Goal: Task Accomplishment & Management: Use online tool/utility

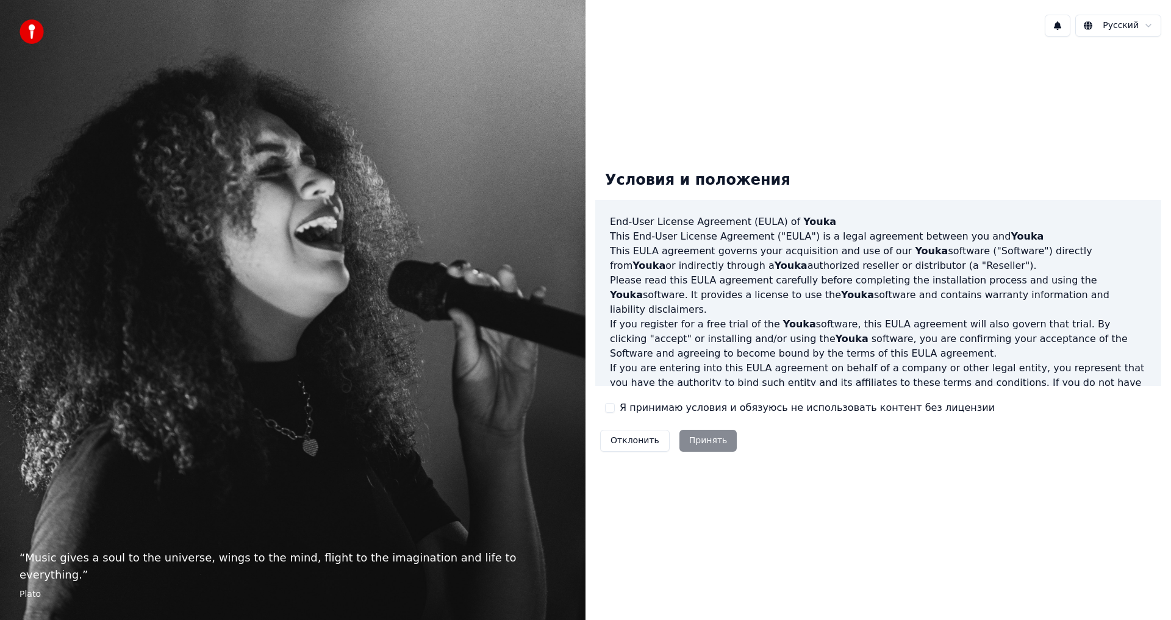
click at [606, 411] on button "Я принимаю условия и обязуюсь не использовать контент без лицензии" at bounding box center [610, 408] width 10 height 10
click at [698, 442] on button "Принять" at bounding box center [709, 441] width 58 height 22
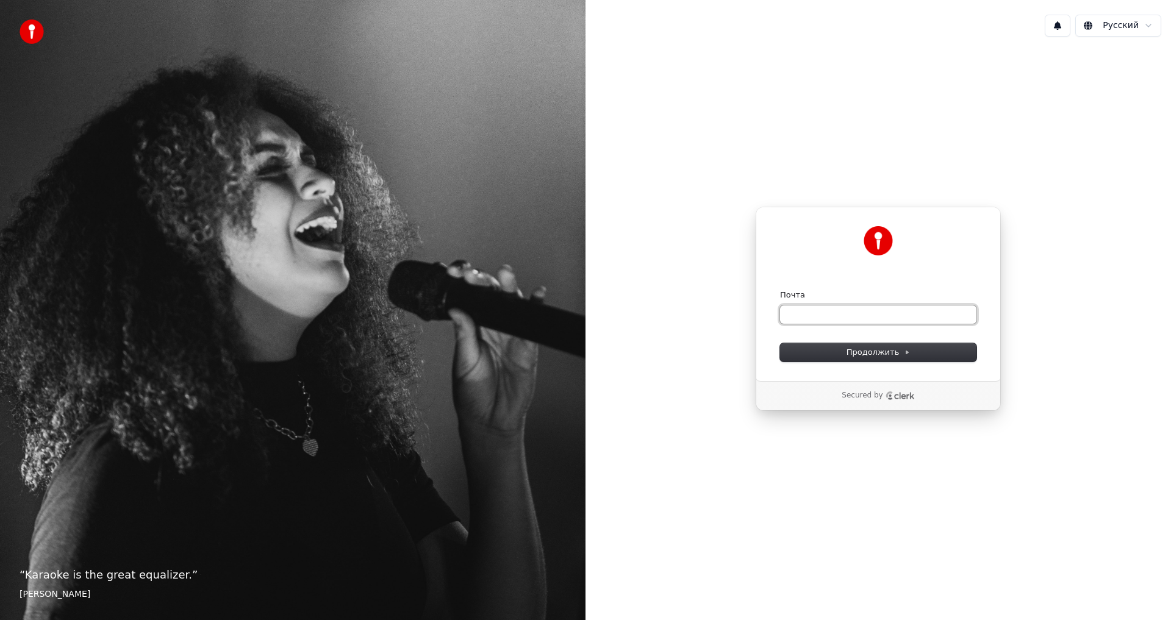
click at [884, 321] on input "Почта" at bounding box center [878, 315] width 196 height 18
click at [872, 354] on span "Продолжить" at bounding box center [879, 352] width 64 height 11
type input "**********"
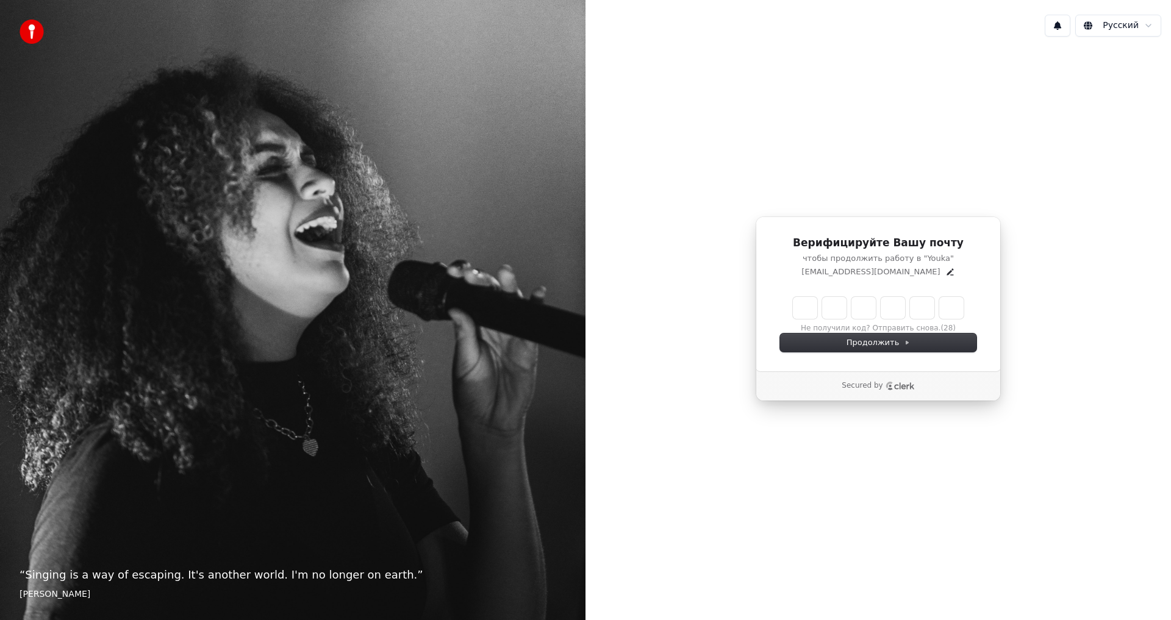
click at [806, 308] on input "Enter verification code" at bounding box center [878, 308] width 171 height 22
click at [1116, 127] on div "Верифицируйте Вашу почту чтобы продолжить работу в "Youka" [EMAIL_ADDRESS][DOMA…" at bounding box center [879, 308] width 586 height 525
click at [810, 311] on input "Enter verification code" at bounding box center [890, 308] width 195 height 22
type input "******"
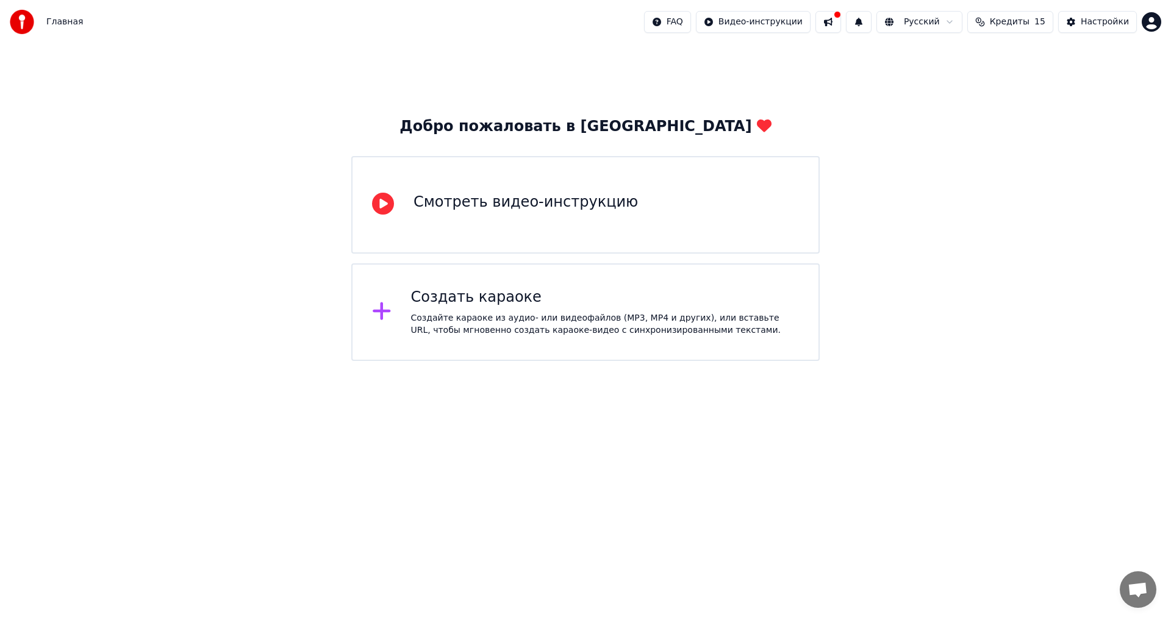
click at [545, 337] on div "Создать караоке Создайте караоке из аудио- или видеофайлов (MP3, MP4 и других),…" at bounding box center [585, 313] width 468 height 98
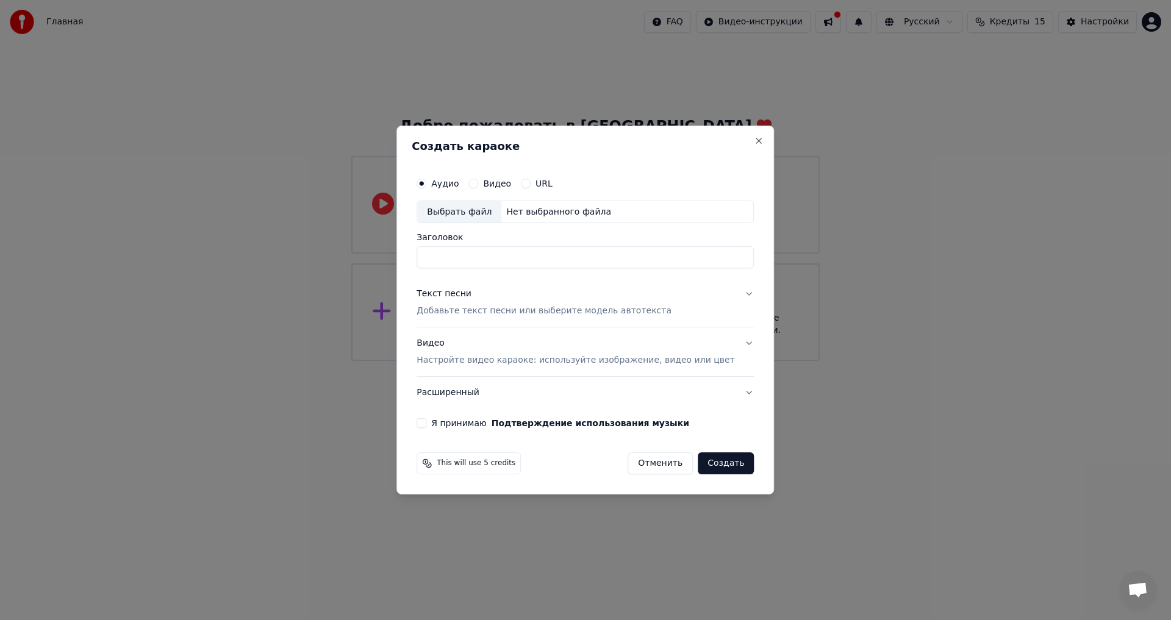
click at [479, 210] on div "Выбрать файл" at bounding box center [459, 212] width 84 height 22
type input "**********"
click at [733, 293] on button "Текст песни Добавьте текст песни или выберите модель автотекста" at bounding box center [585, 303] width 337 height 49
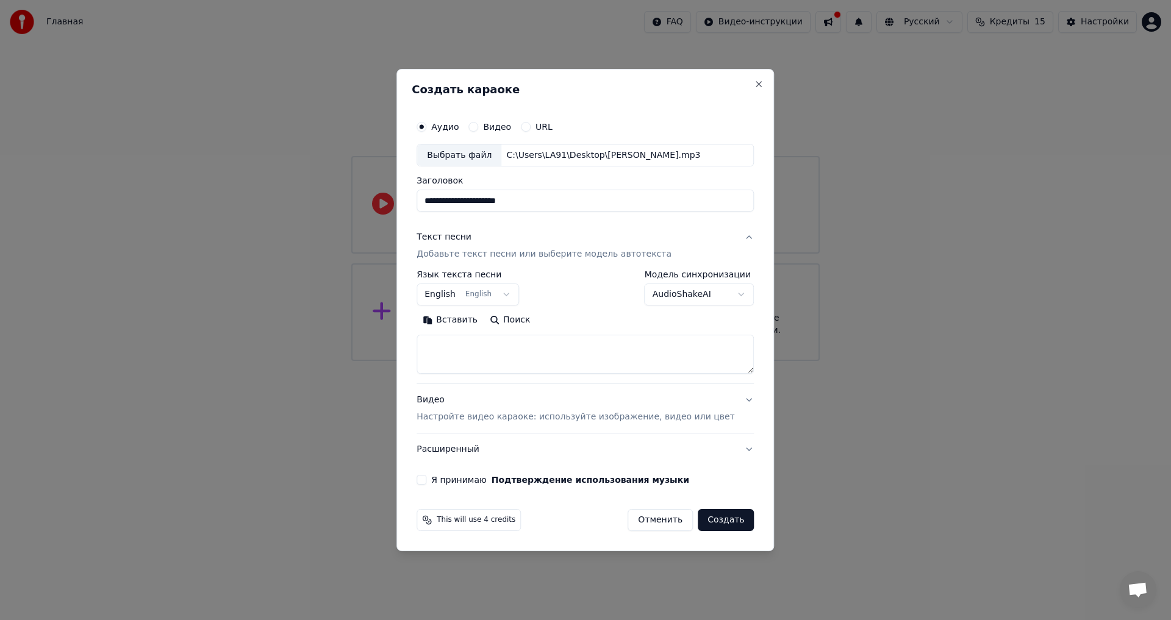
click at [518, 294] on button "English English" at bounding box center [468, 295] width 102 height 22
select select "**"
click at [724, 292] on body "**********" at bounding box center [585, 180] width 1171 height 361
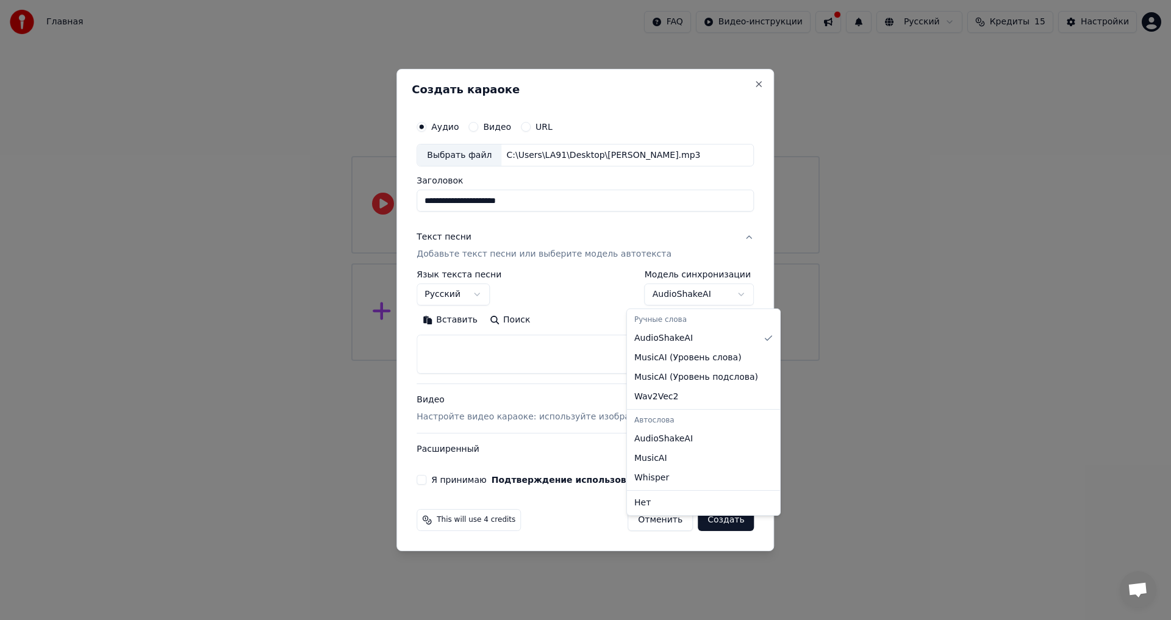
click at [724, 292] on body "**********" at bounding box center [585, 180] width 1171 height 361
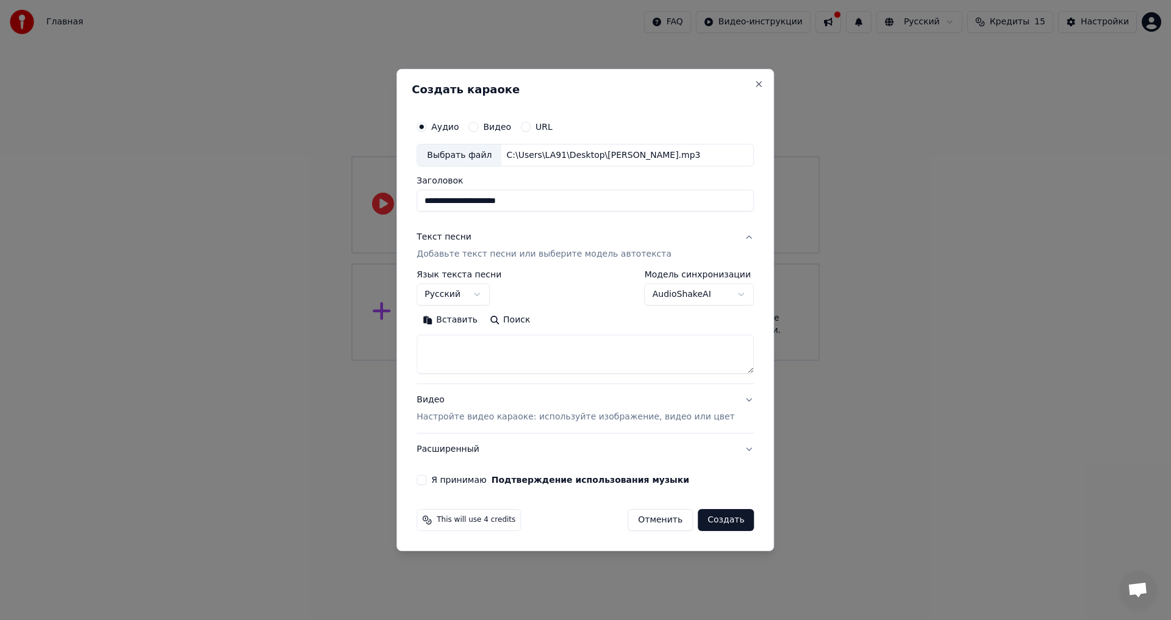
click at [734, 410] on button "Видео Настройте видео караоке: используйте изображение, видео или цвет" at bounding box center [585, 409] width 337 height 49
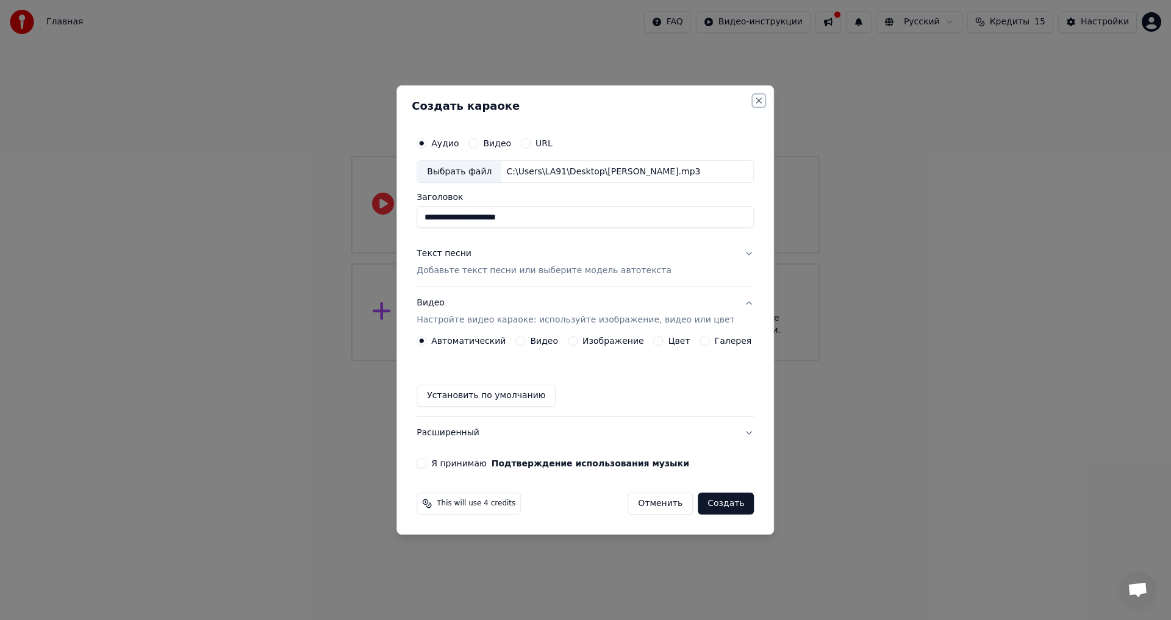
click at [755, 101] on button "Close" at bounding box center [760, 101] width 10 height 10
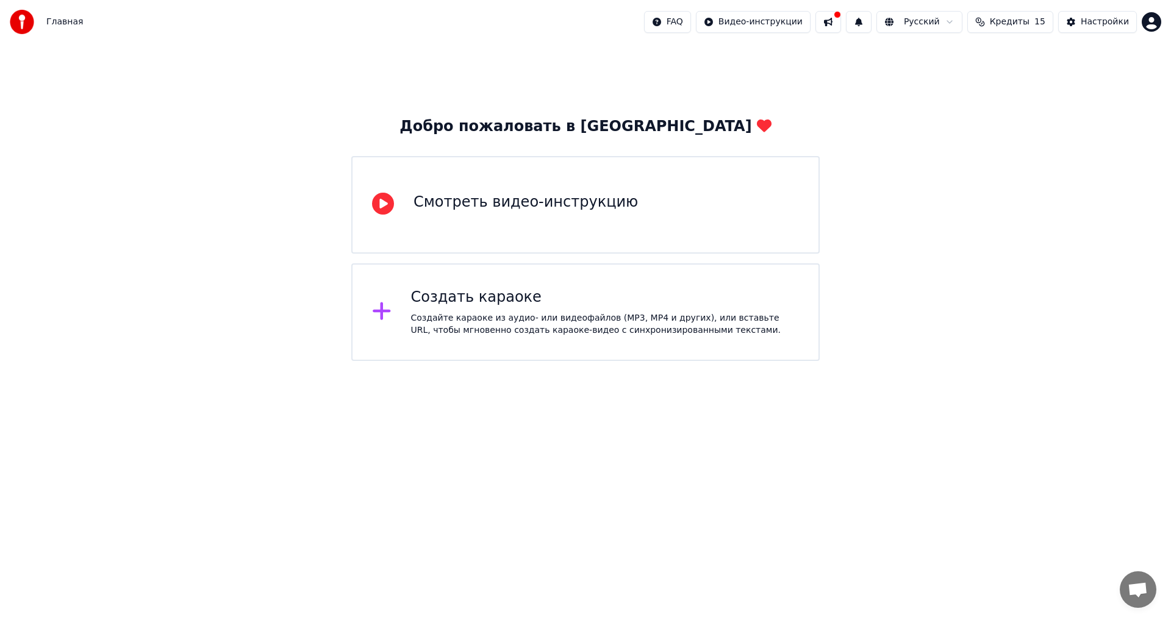
click at [392, 215] on icon at bounding box center [383, 204] width 22 height 22
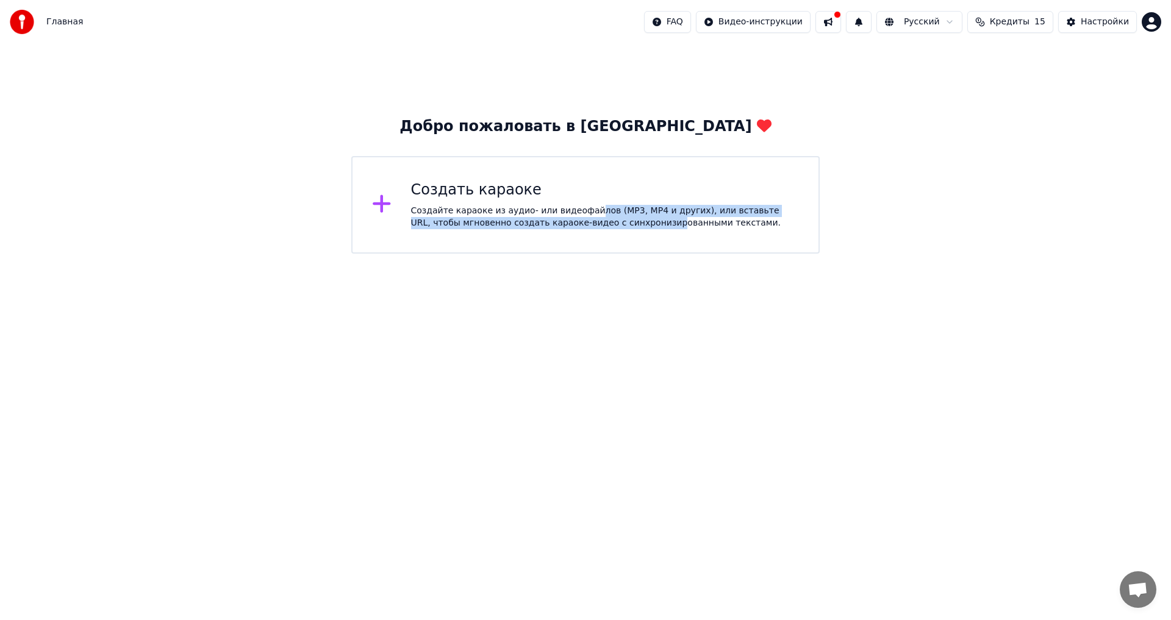
drag, startPoint x: 577, startPoint y: 230, endPoint x: 592, endPoint y: 229, distance: 14.7
click at [592, 229] on div "Создать караоке Создайте караоке из аудио- или видеофайлов (MP3, MP4 и других),…" at bounding box center [585, 205] width 468 height 98
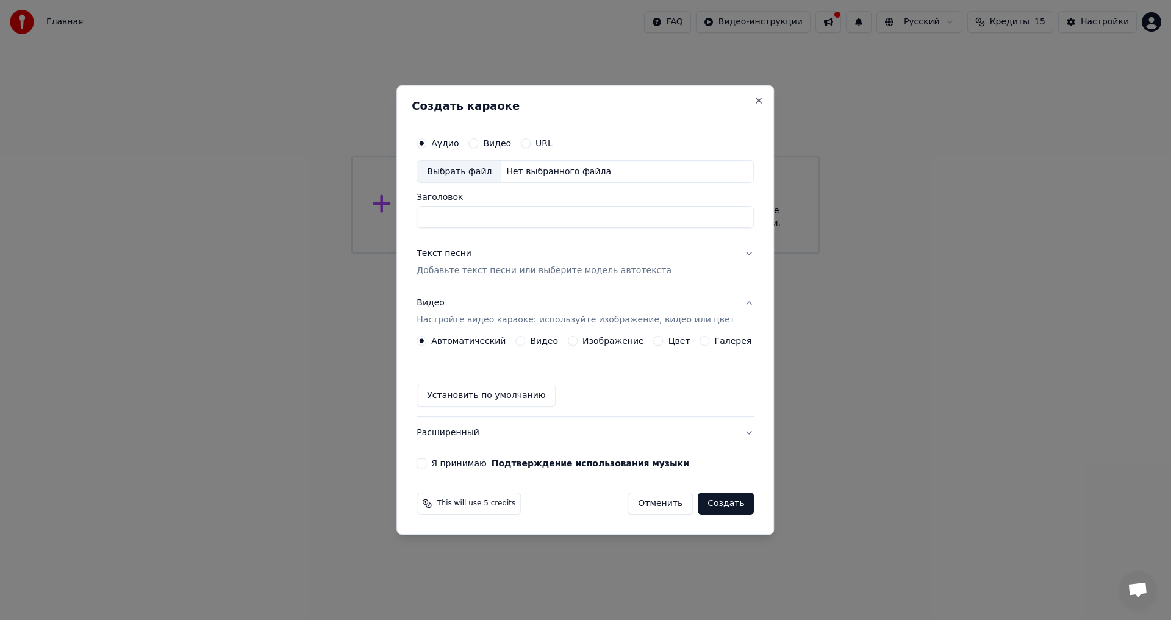
click at [559, 190] on div "Аудио Видео URL Выбрать файл Нет выбранного файла Заголовок" at bounding box center [585, 180] width 337 height 98
drag, startPoint x: 481, startPoint y: 157, endPoint x: 499, endPoint y: 162, distance: 18.2
click at [499, 162] on div "Аудио Видео URL Выбрать файл Нет выбранного файла" at bounding box center [585, 157] width 337 height 52
click at [485, 171] on div "Выбрать файл" at bounding box center [459, 172] width 84 height 22
type input "**********"
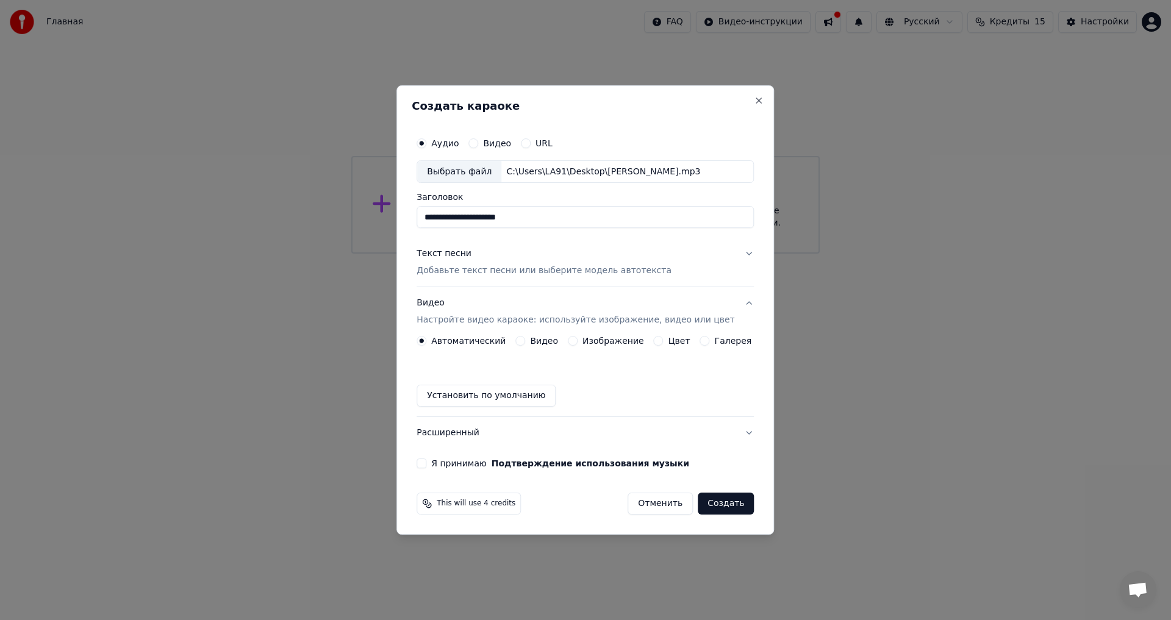
click at [590, 270] on p "Добавьте текст песни или выберите модель автотекста" at bounding box center [544, 271] width 255 height 12
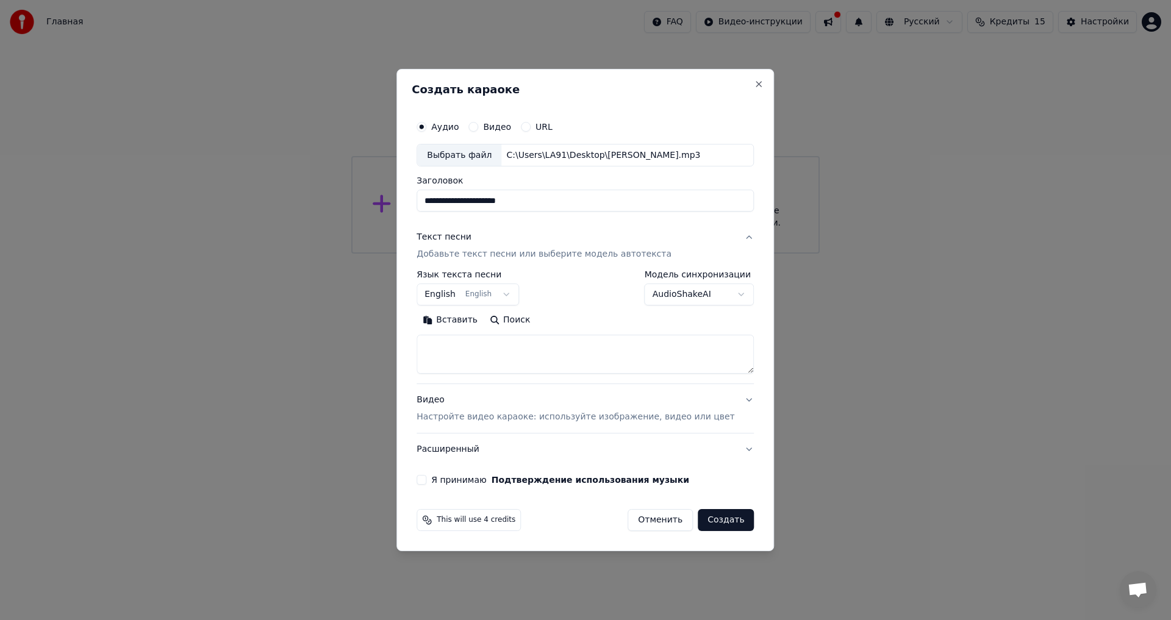
click at [518, 290] on button "English English" at bounding box center [468, 295] width 102 height 22
select select "**"
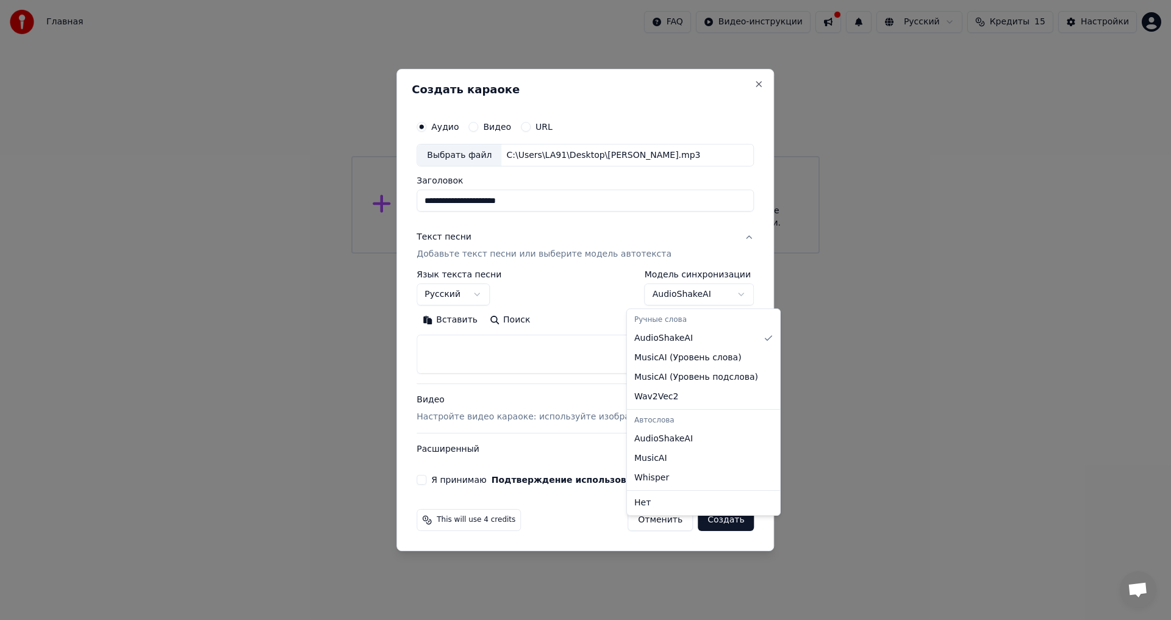
click at [727, 254] on body "**********" at bounding box center [585, 127] width 1171 height 254
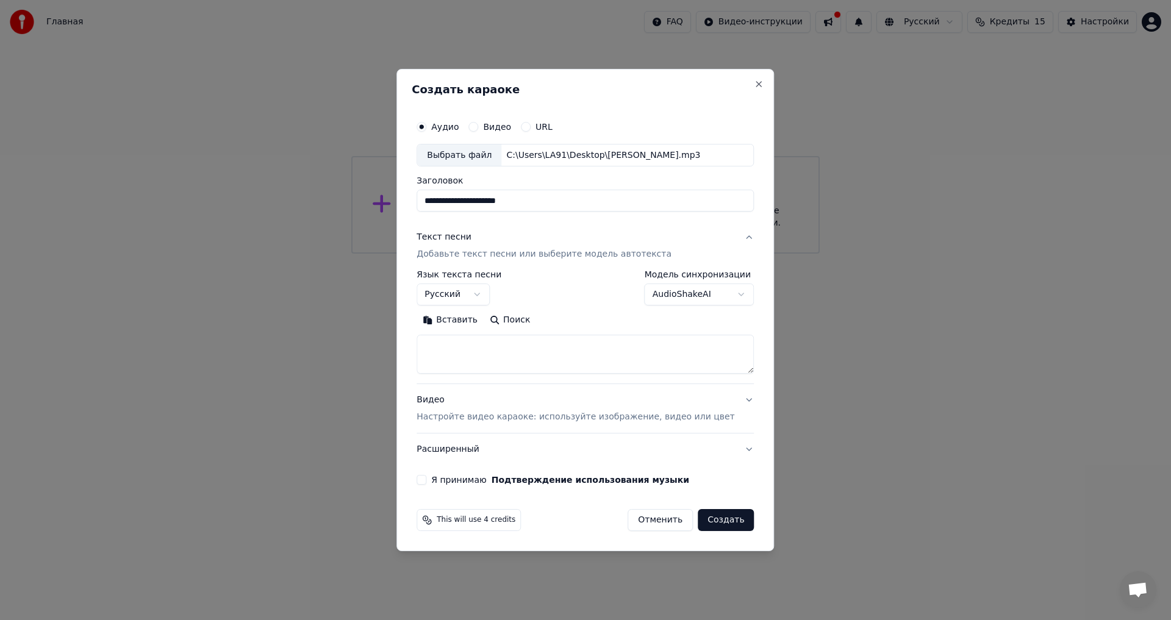
click at [880, 351] on div at bounding box center [585, 310] width 1171 height 620
click at [520, 321] on button "Поиск" at bounding box center [510, 321] width 52 height 20
type textarea "**********"
click at [512, 402] on div "Видео Настройте видео караоке: используйте изображение, видео или цвет" at bounding box center [576, 409] width 318 height 29
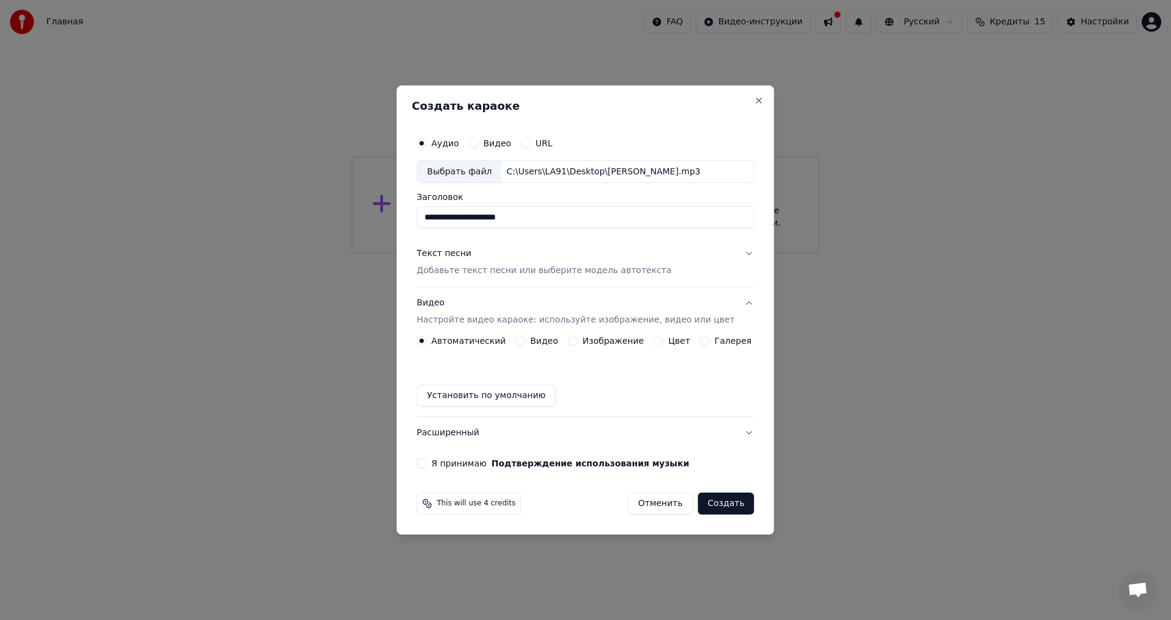
click at [581, 341] on div "Изображение" at bounding box center [606, 341] width 76 height 10
click at [576, 343] on button "Изображение" at bounding box center [573, 341] width 10 height 10
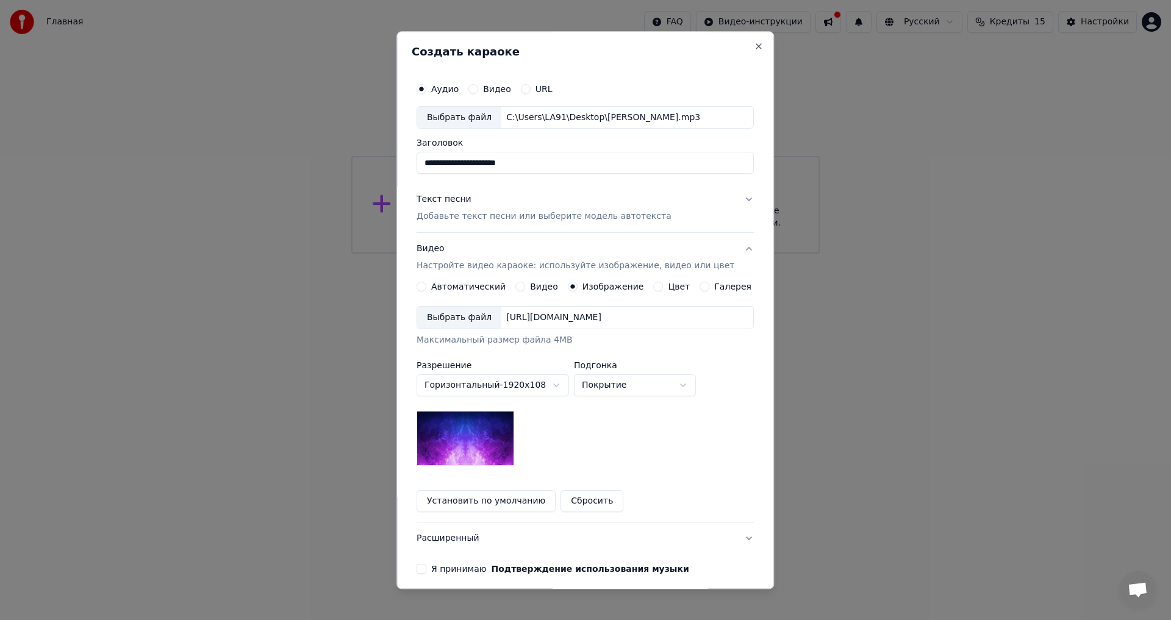
click at [473, 318] on div "Выбрать файл" at bounding box center [459, 318] width 84 height 22
click at [482, 317] on div "Выбрать файл" at bounding box center [459, 318] width 84 height 22
click at [559, 383] on button "Горизонтальный - 1920 x 1080 ( 16 : 9 )" at bounding box center [493, 386] width 152 height 22
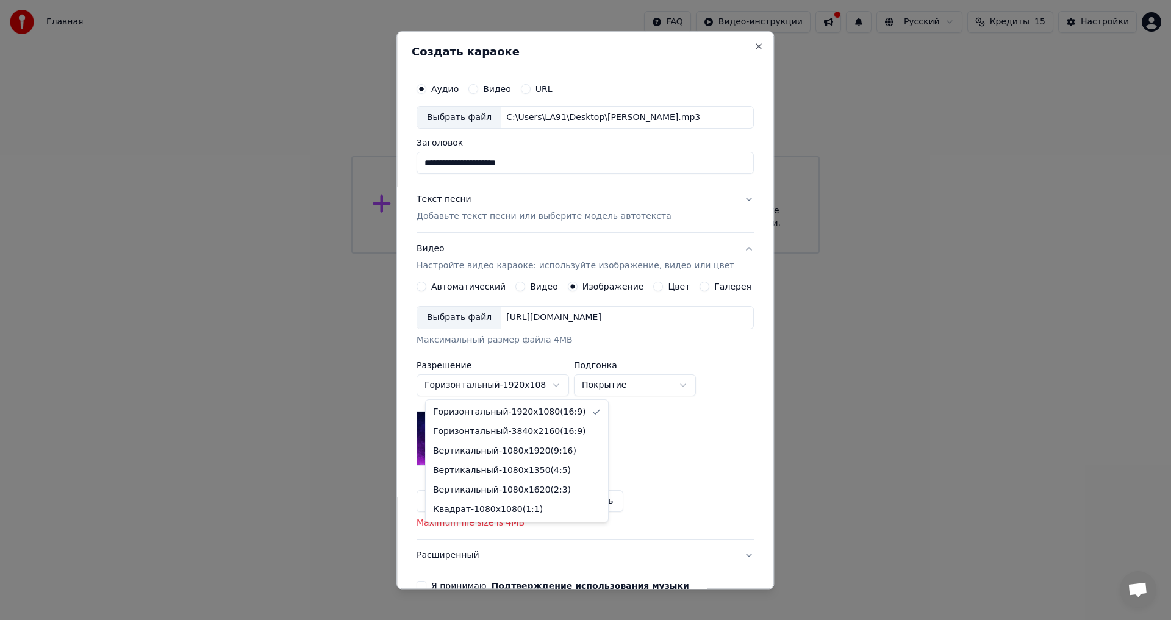
click at [564, 254] on body "**********" at bounding box center [585, 127] width 1171 height 254
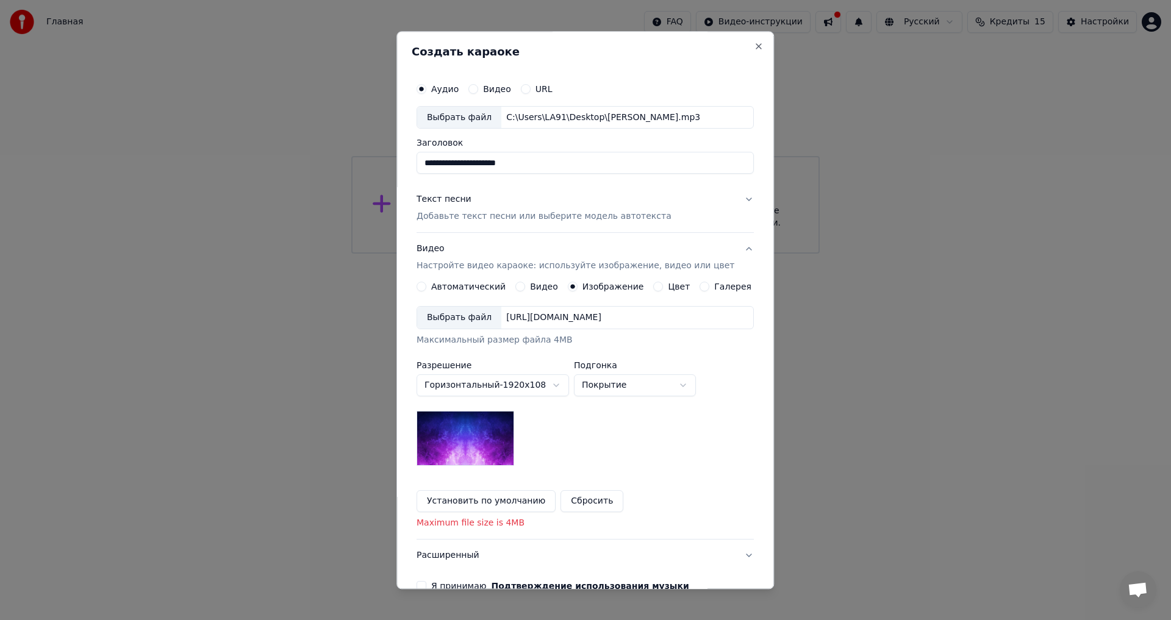
click at [700, 286] on button "Галерея" at bounding box center [705, 287] width 10 height 10
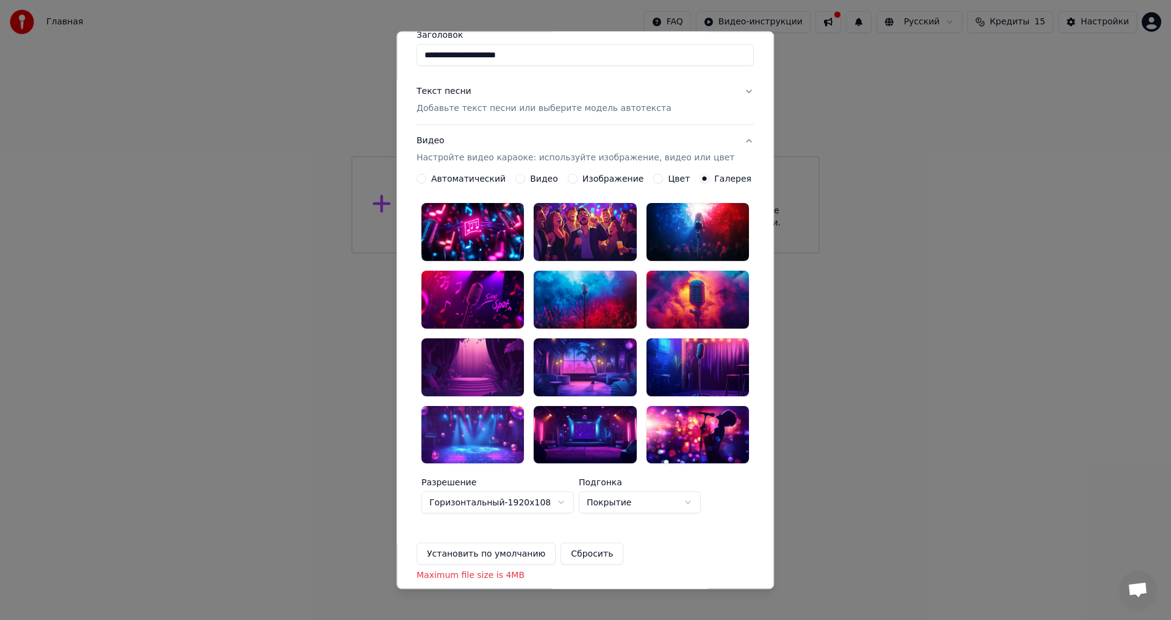
scroll to position [106, 0]
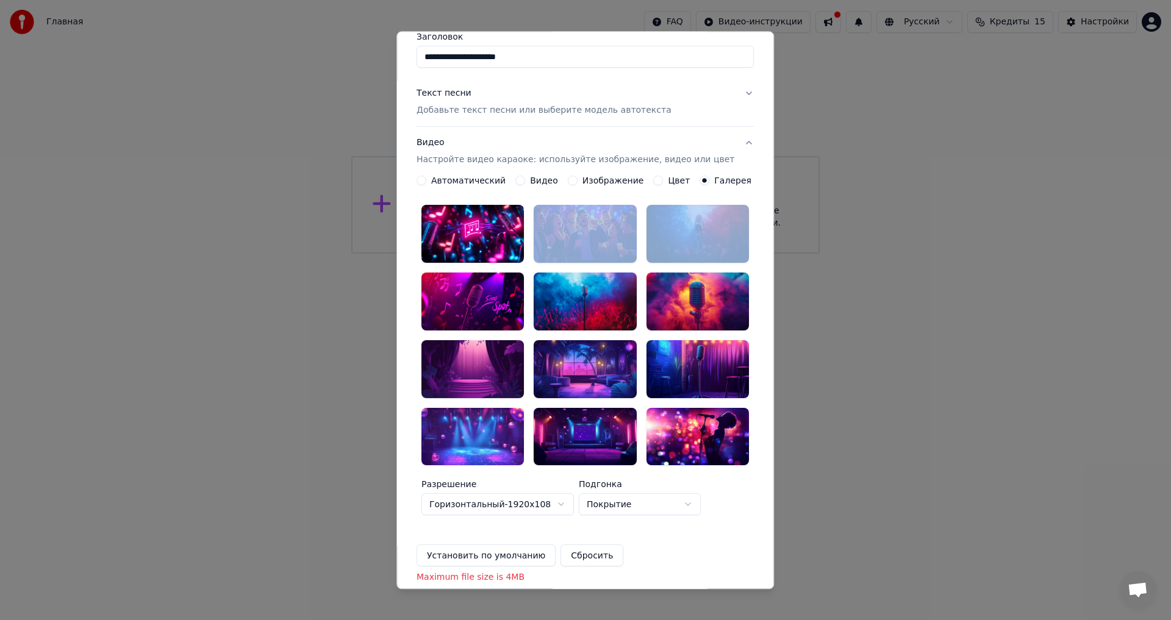
drag, startPoint x: 619, startPoint y: 198, endPoint x: 633, endPoint y: 198, distance: 14.0
click at [638, 201] on div "**********" at bounding box center [585, 371] width 337 height 391
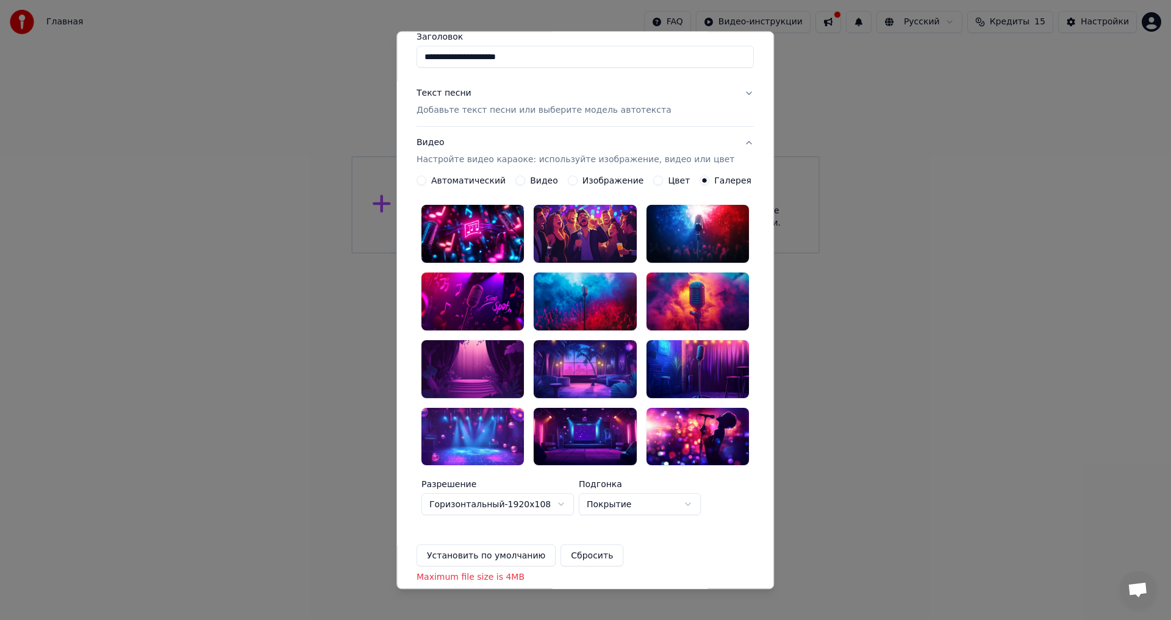
click at [579, 184] on div "Изображение" at bounding box center [606, 181] width 76 height 10
click at [569, 179] on button "Изображение" at bounding box center [573, 181] width 10 height 10
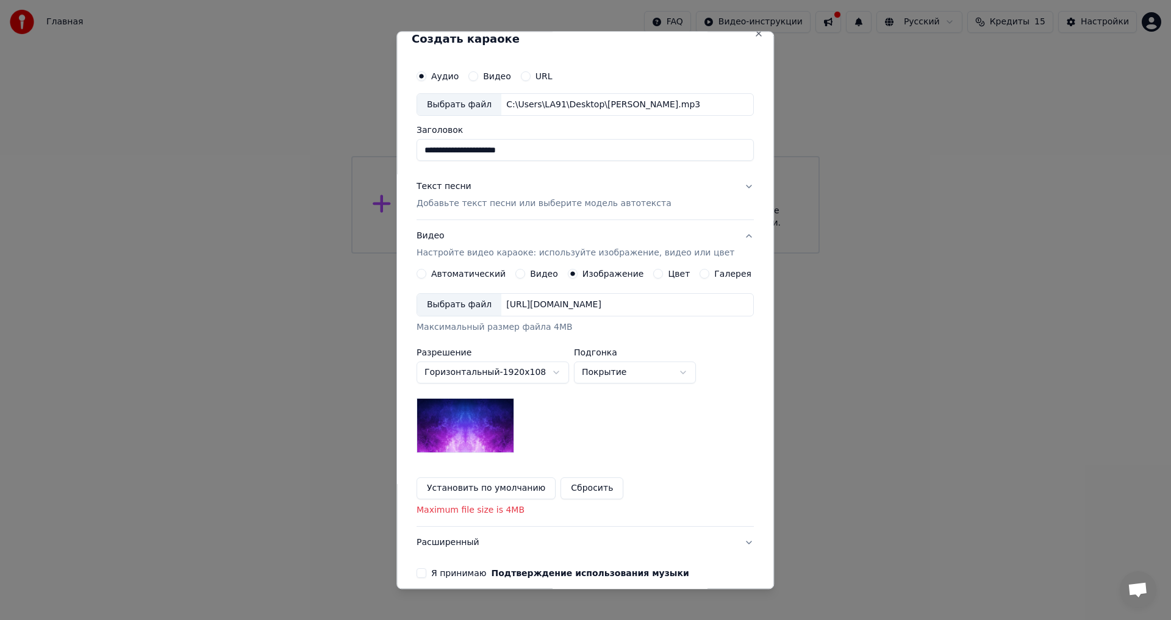
scroll to position [0, 0]
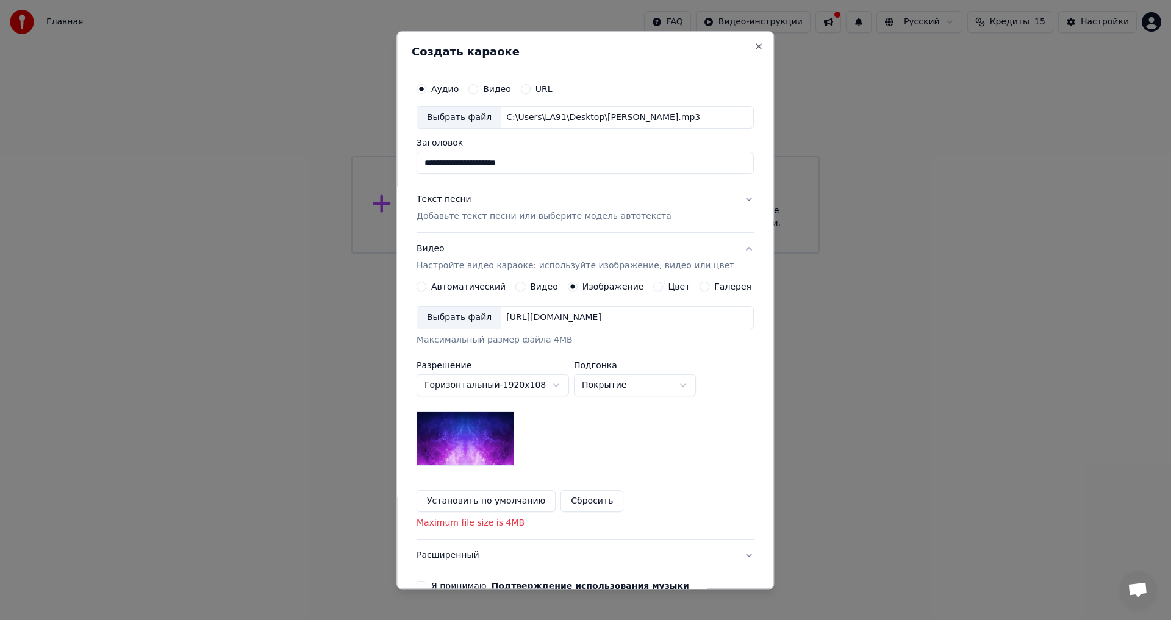
click at [730, 201] on button "Текст песни Добавьте текст песни или выберите модель автотекста" at bounding box center [585, 208] width 337 height 49
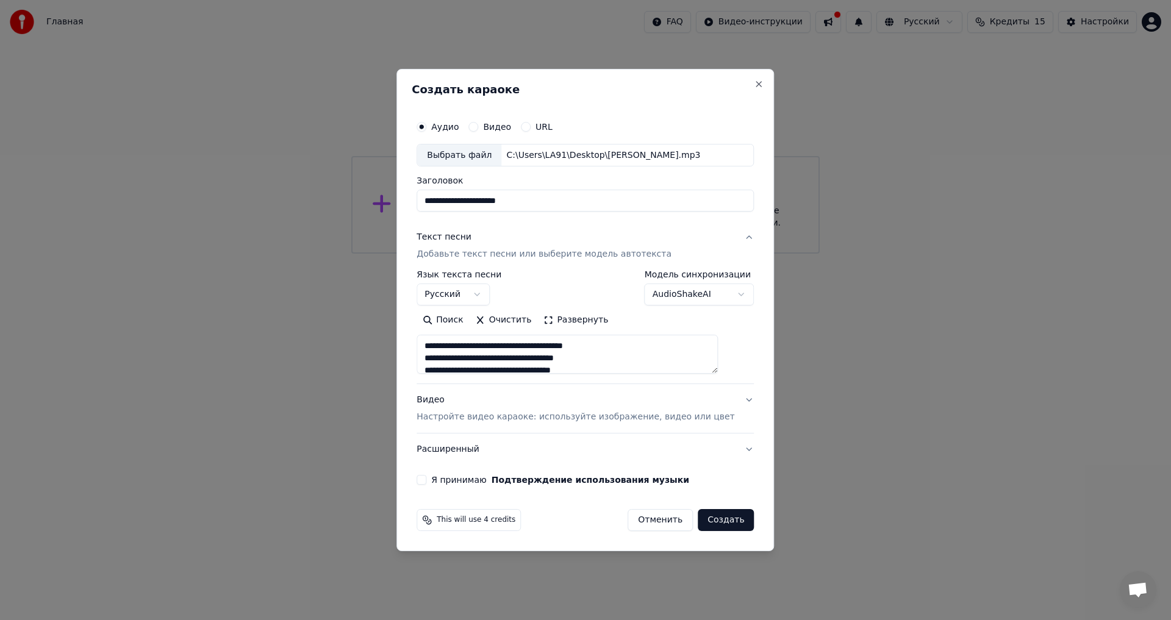
click at [730, 400] on button "Видео Настройте видео караоке: используйте изображение, видео или цвет" at bounding box center [585, 409] width 337 height 49
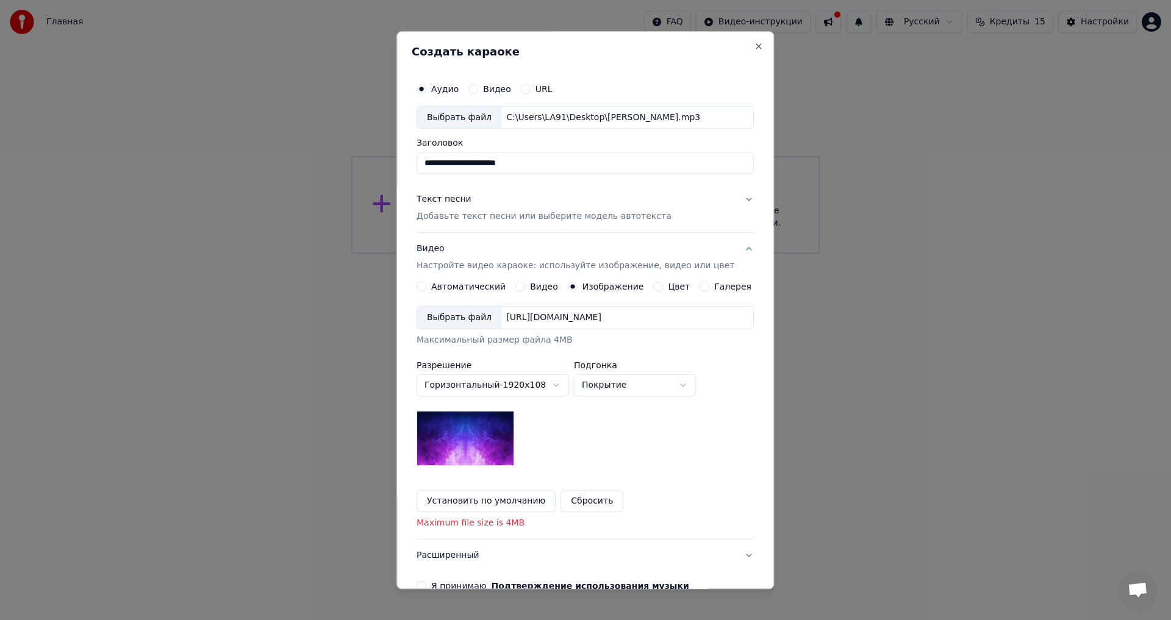
click at [480, 313] on div "Выбрать файл" at bounding box center [459, 318] width 84 height 22
drag, startPoint x: 569, startPoint y: 290, endPoint x: 465, endPoint y: 327, distance: 109.4
click at [468, 334] on div "**********" at bounding box center [585, 397] width 337 height 231
click at [462, 312] on div "Выбрать файл" at bounding box center [459, 318] width 84 height 22
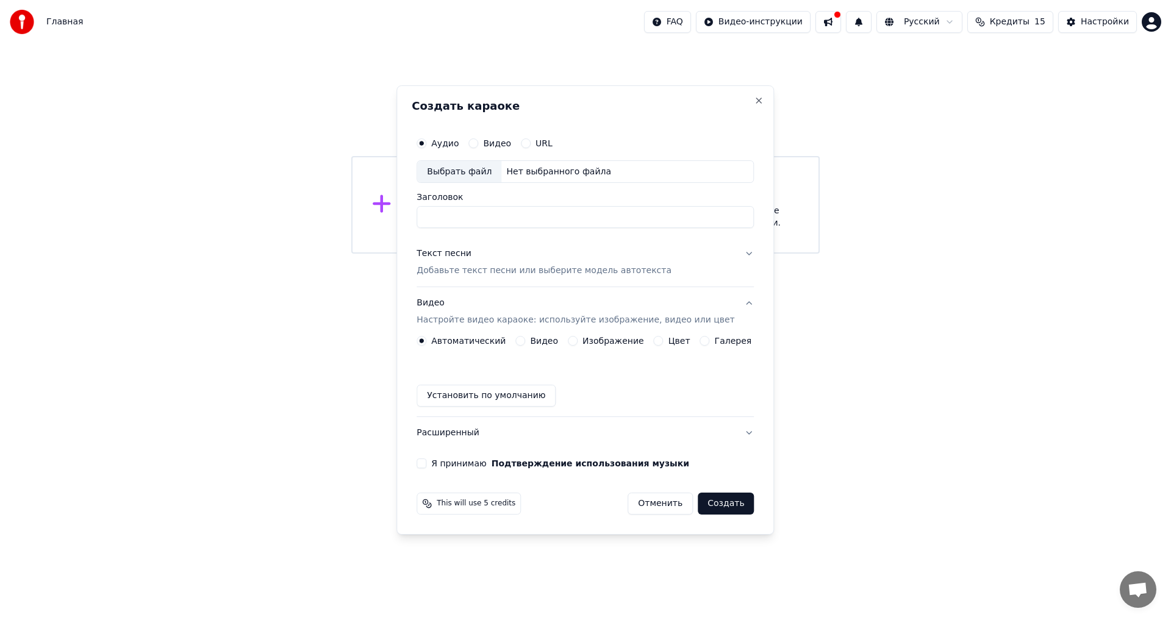
drag, startPoint x: 1117, startPoint y: 57, endPoint x: 1108, endPoint y: 7, distance: 50.2
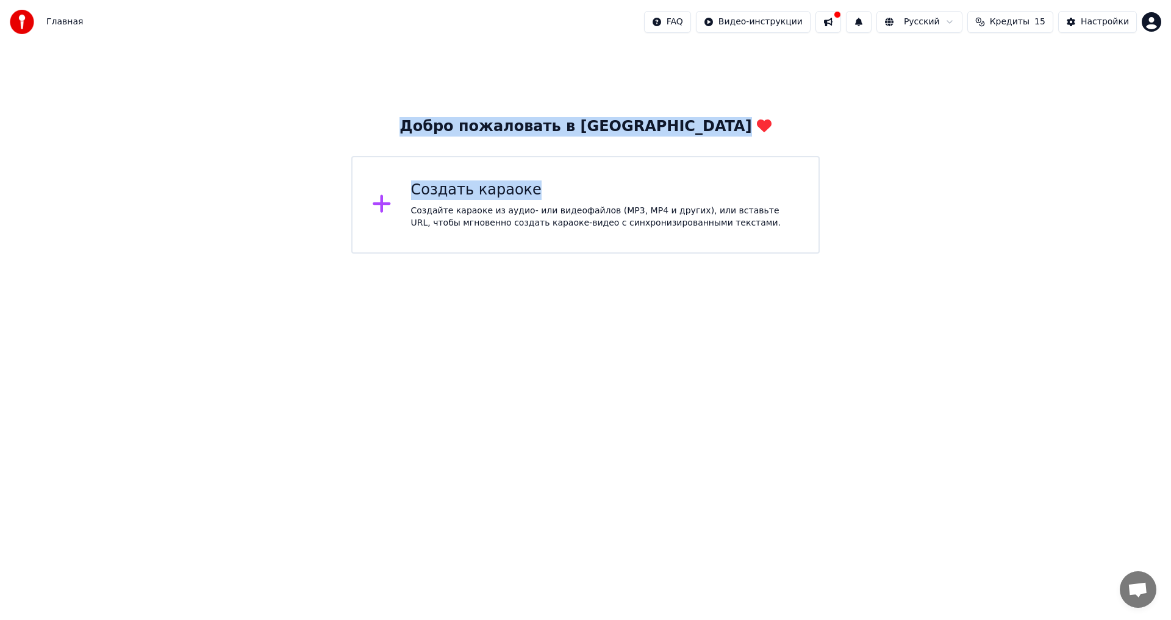
click at [464, 201] on div "Создать караоке Создайте караоке из аудио- или видеофайлов (MP3, MP4 и других),…" at bounding box center [605, 205] width 389 height 49
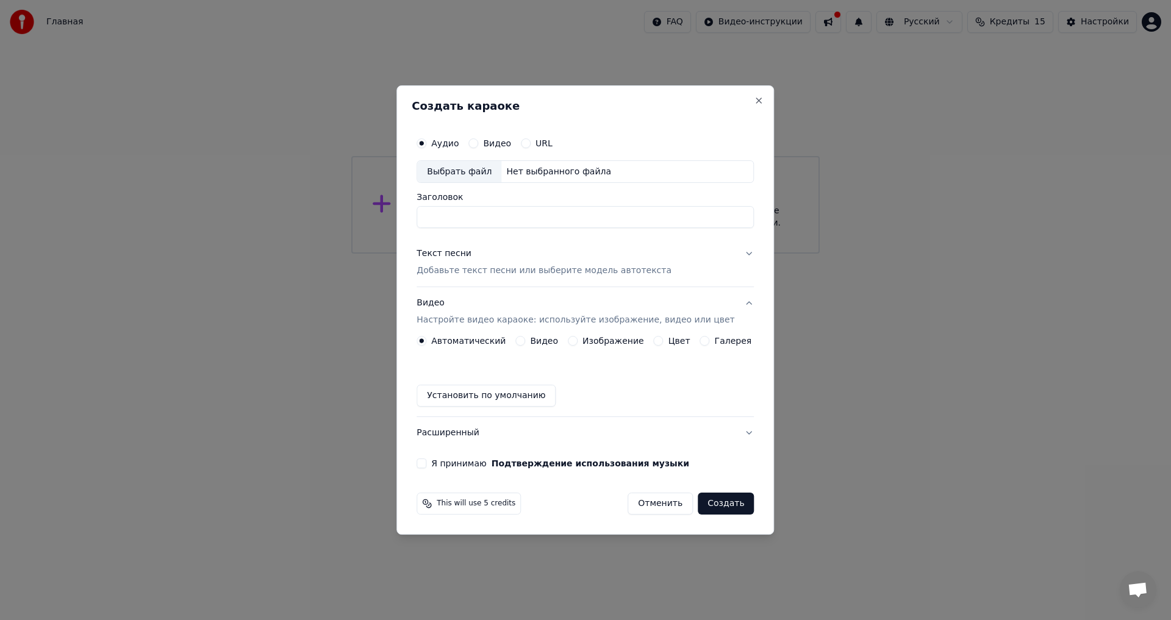
click at [475, 173] on div "Выбрать файл" at bounding box center [459, 172] width 84 height 22
type input "**********"
click at [504, 268] on p "Добавьте текст песни или выберите модель автотекста" at bounding box center [544, 271] width 255 height 12
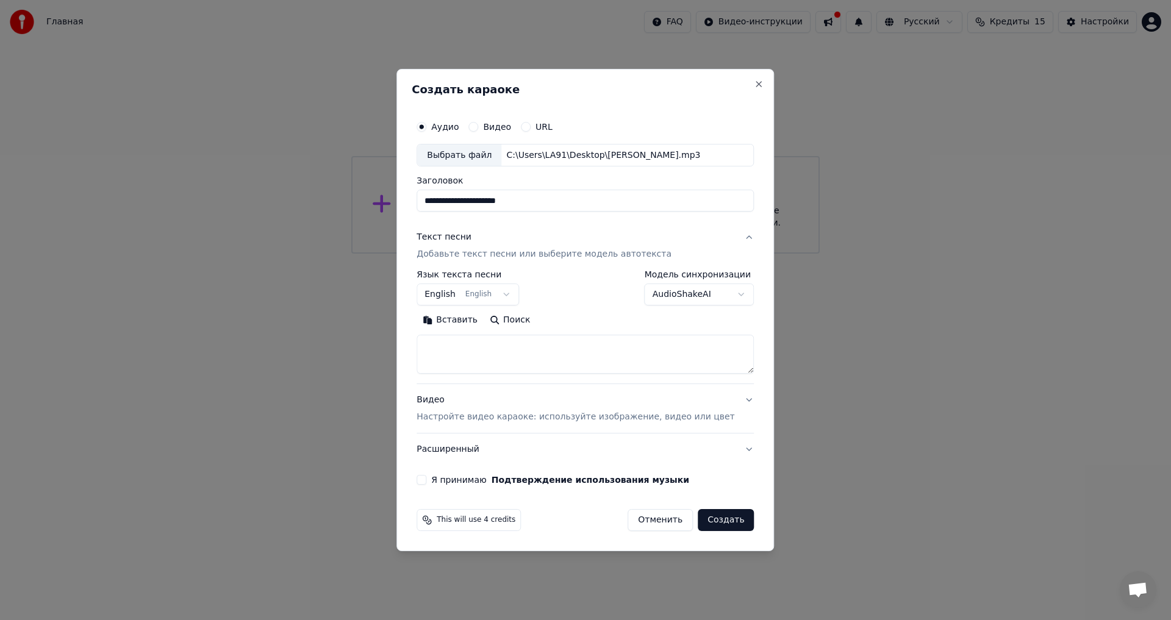
click at [517, 294] on button "English English" at bounding box center [468, 295] width 102 height 22
select select "**"
click at [515, 320] on button "Поиск" at bounding box center [510, 321] width 52 height 20
type textarea "**********"
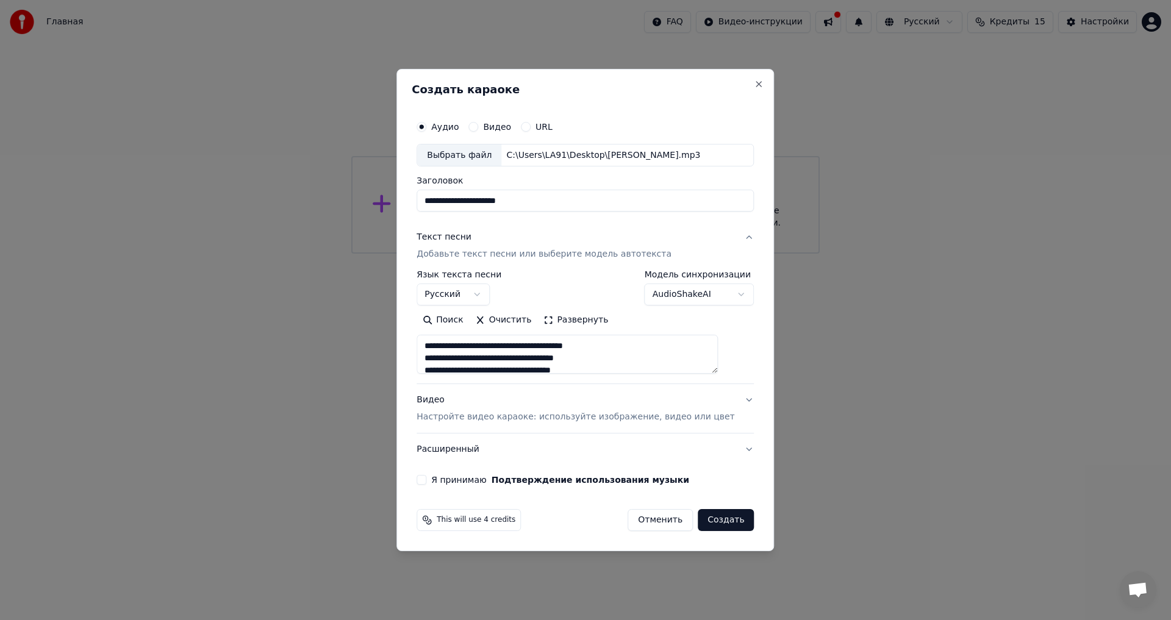
click at [539, 411] on p "Настройте видео караоке: используйте изображение, видео или цвет" at bounding box center [576, 417] width 318 height 12
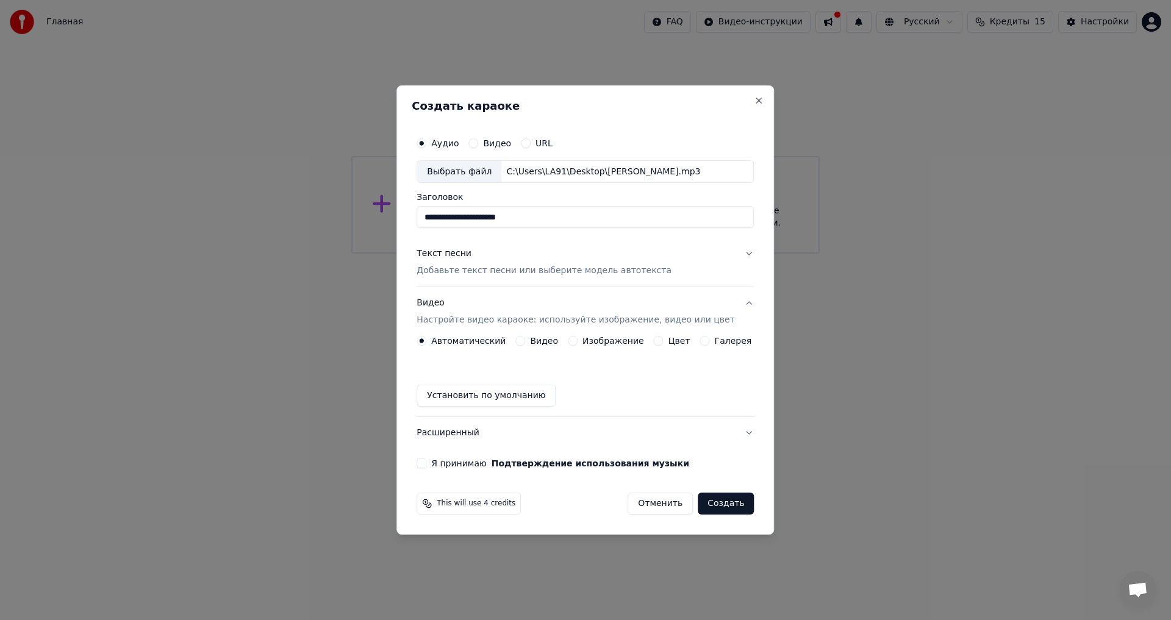
click at [582, 339] on div "Изображение" at bounding box center [606, 341] width 76 height 10
click at [578, 342] on button "Изображение" at bounding box center [573, 341] width 10 height 10
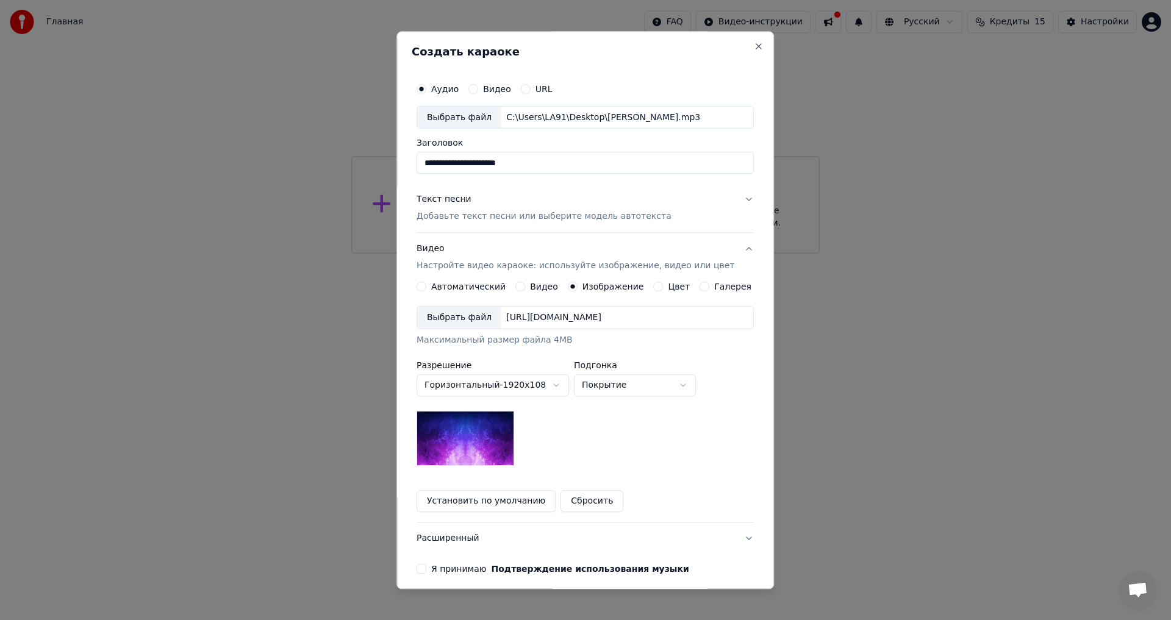
click at [470, 316] on div "Выбрать файл" at bounding box center [459, 318] width 84 height 22
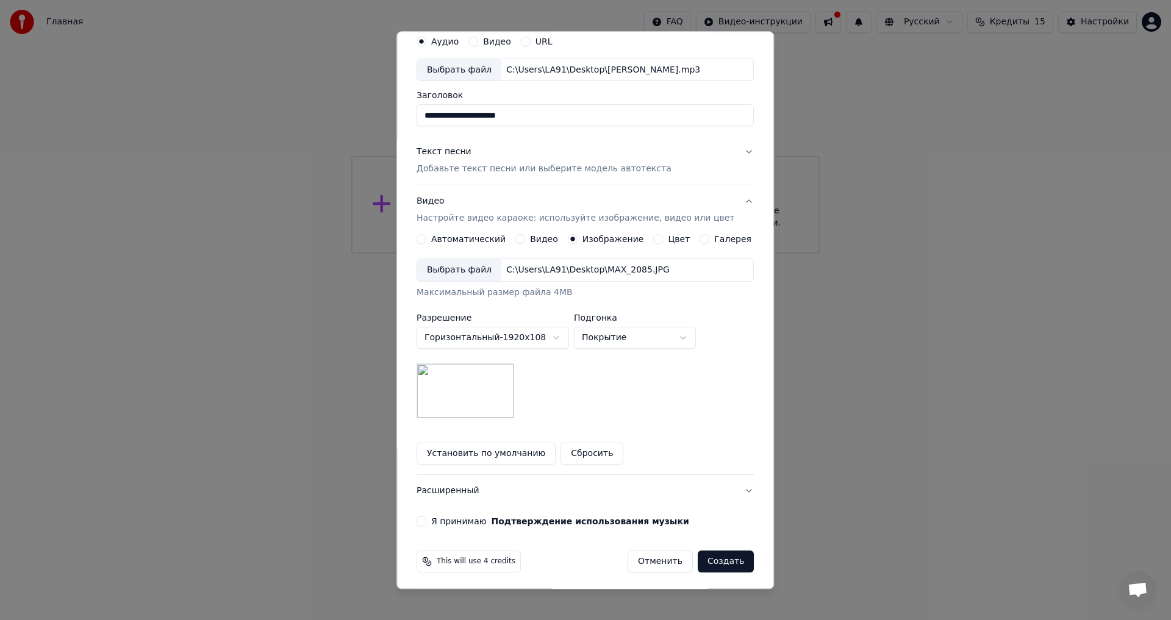
scroll to position [51, 0]
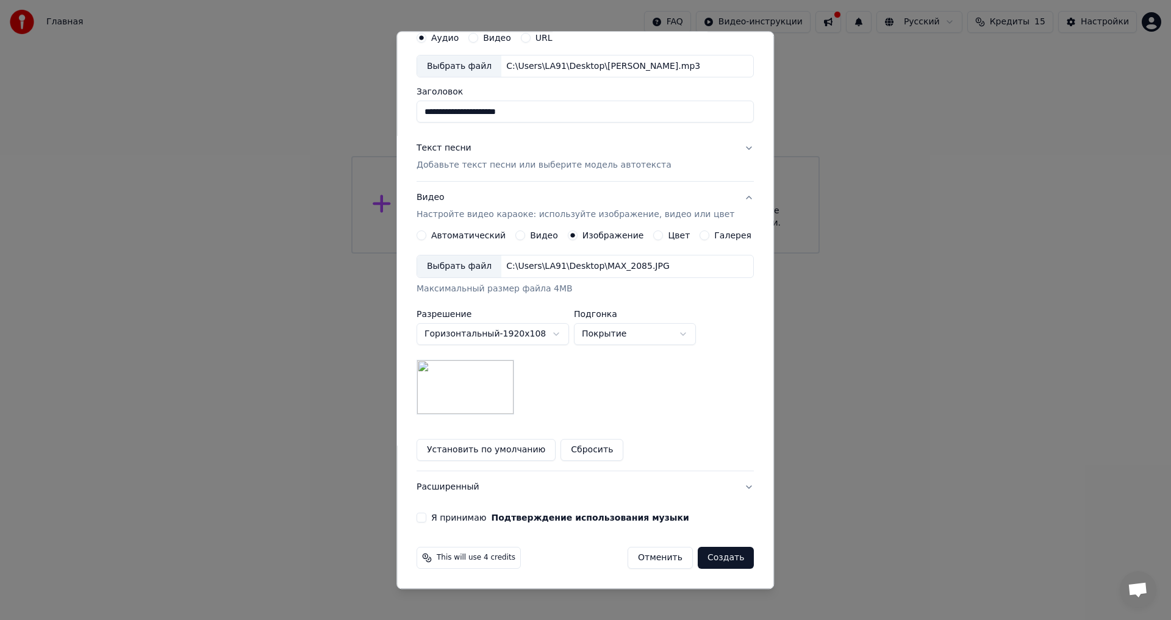
click at [558, 488] on button "Расширенный" at bounding box center [585, 488] width 337 height 32
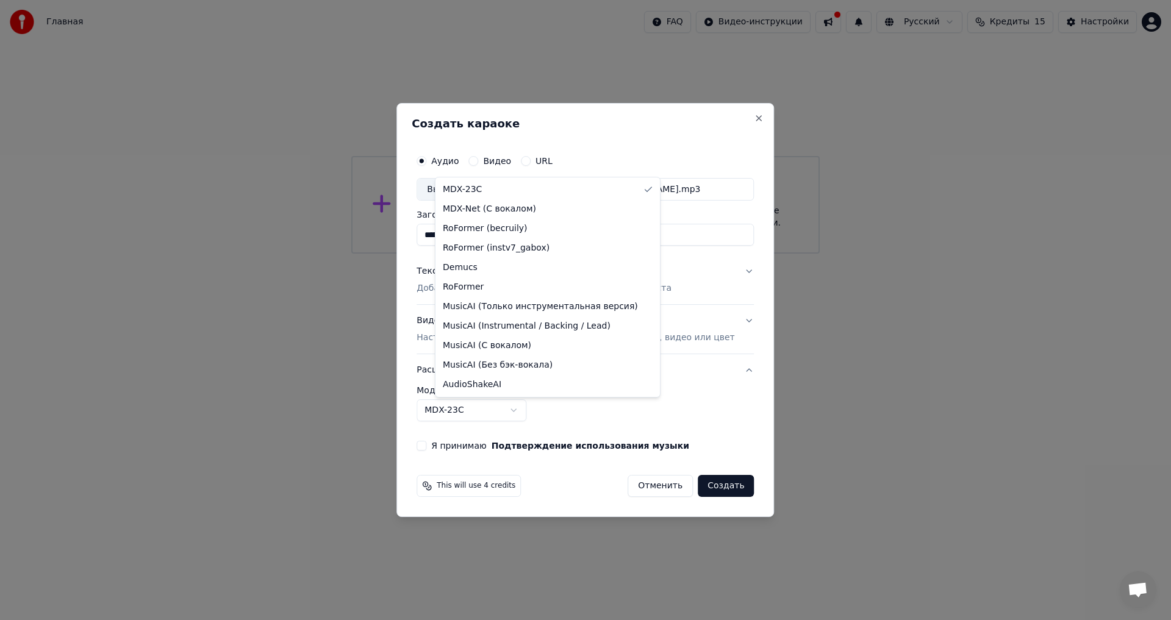
click at [533, 254] on body "**********" at bounding box center [585, 127] width 1171 height 254
click at [533, 409] on div at bounding box center [585, 310] width 1171 height 620
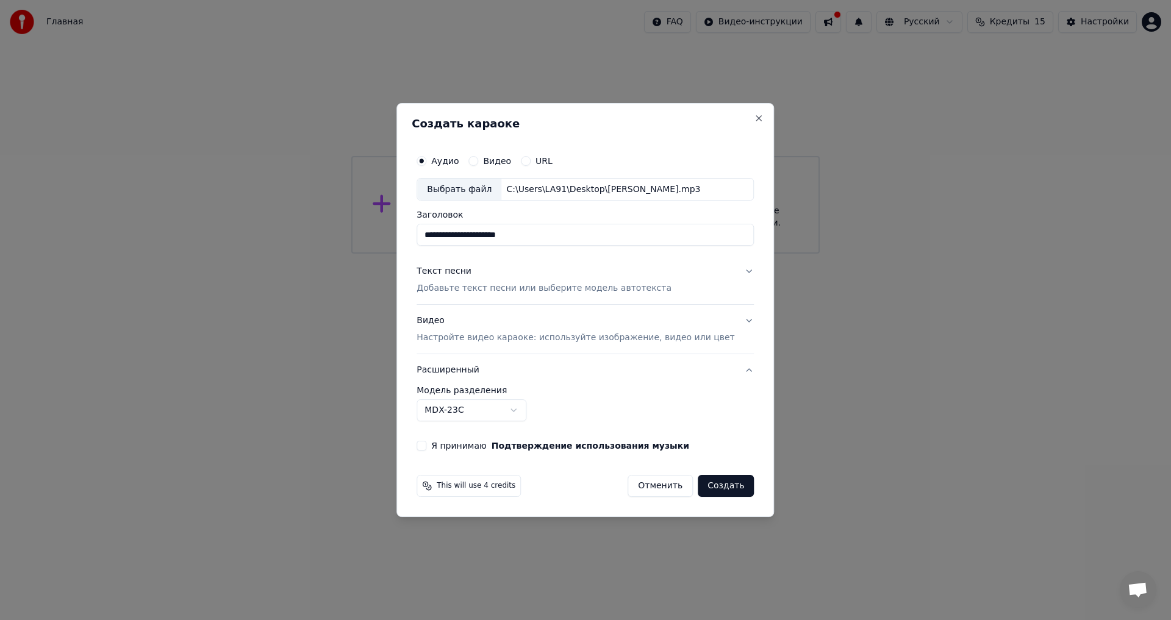
click at [426, 448] on button "Я принимаю Подтверждение использования музыки" at bounding box center [422, 446] width 10 height 10
click at [703, 482] on button "Создать" at bounding box center [726, 486] width 56 height 22
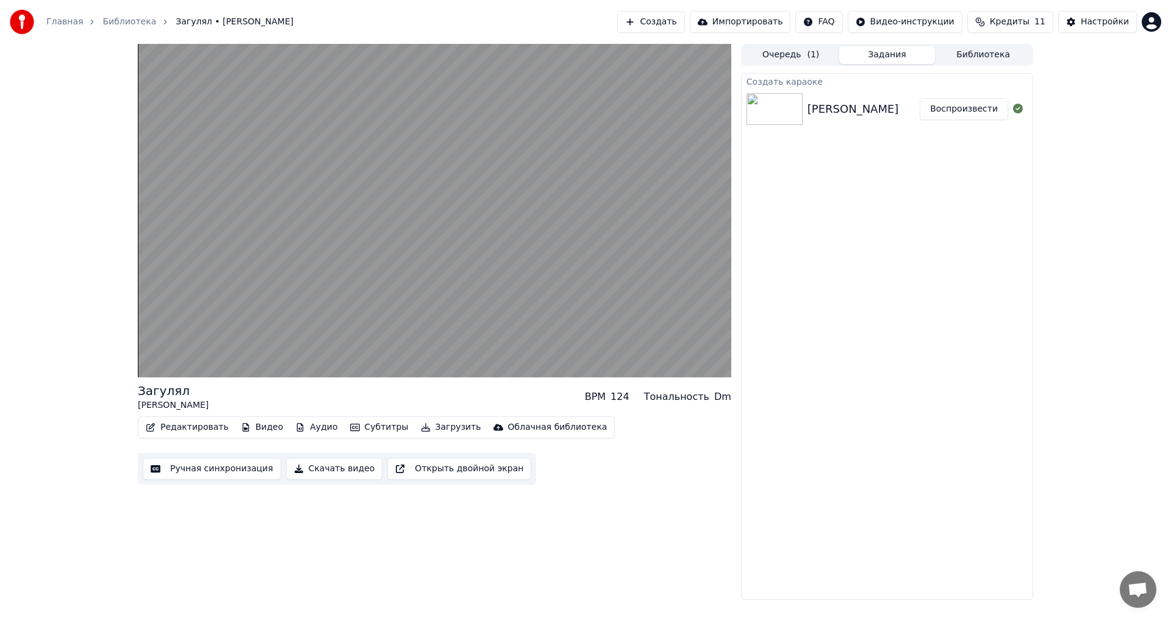
click at [339, 468] on button "Скачать видео" at bounding box center [334, 469] width 97 height 22
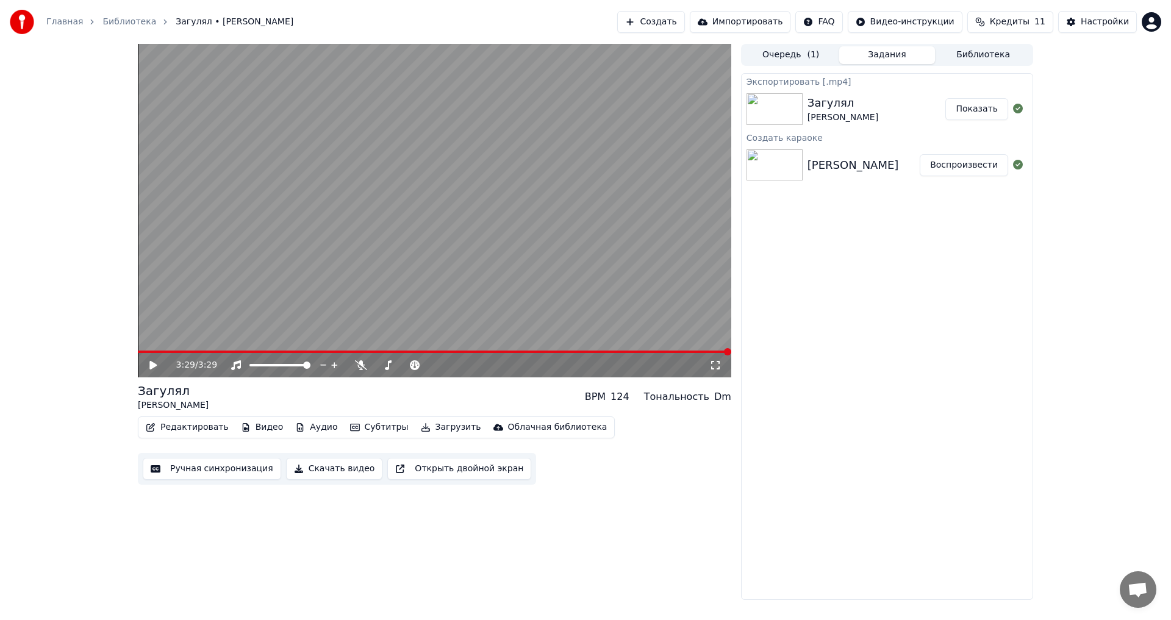
click at [974, 111] on button "Показать" at bounding box center [976, 109] width 63 height 22
click at [810, 57] on span "( 1 )" at bounding box center [813, 55] width 12 height 12
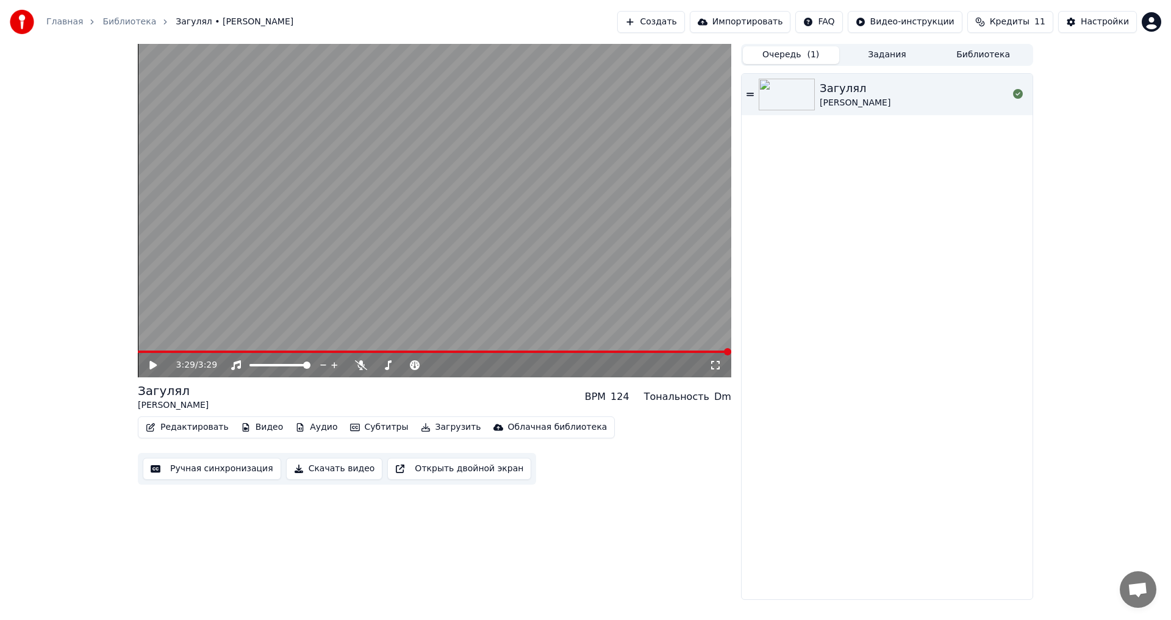
click at [873, 54] on button "Задания" at bounding box center [887, 55] width 96 height 18
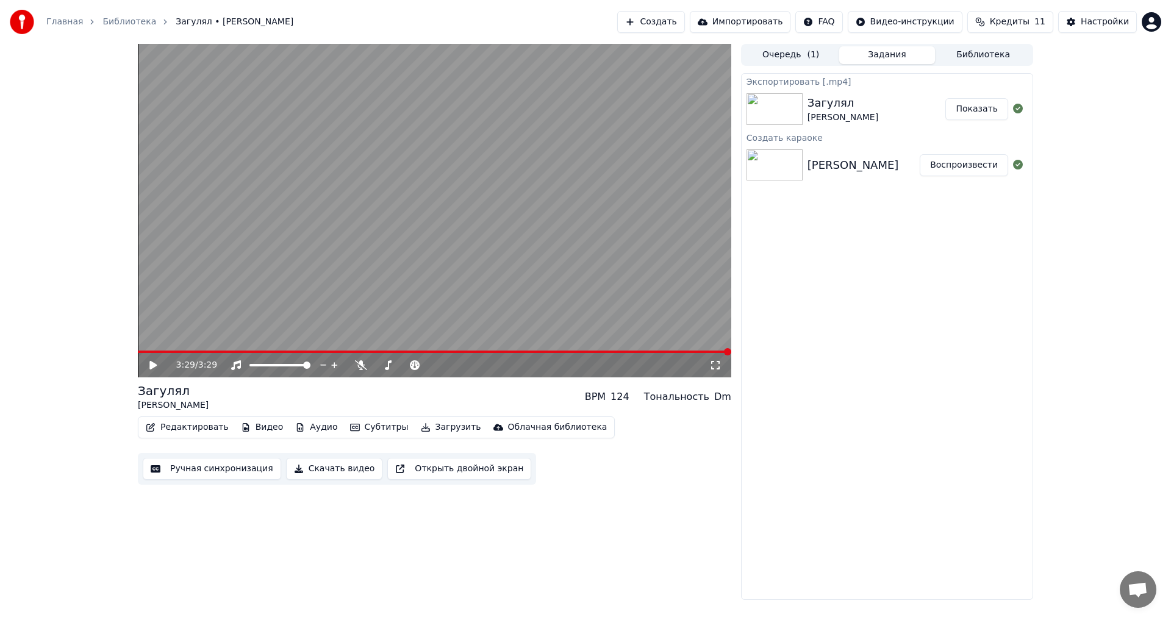
click at [969, 167] on button "Воспроизвести" at bounding box center [964, 165] width 88 height 22
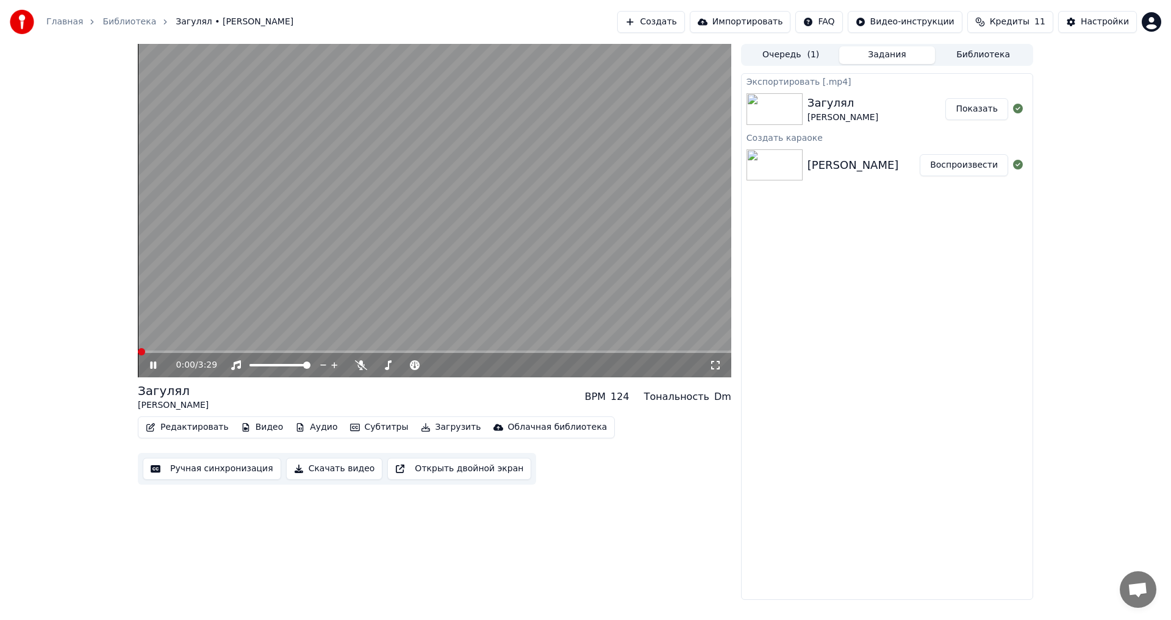
click at [718, 396] on div "Dm" at bounding box center [722, 397] width 17 height 15
click at [694, 398] on div "Тональность" at bounding box center [676, 397] width 65 height 15
click at [151, 362] on icon at bounding box center [162, 366] width 29 height 10
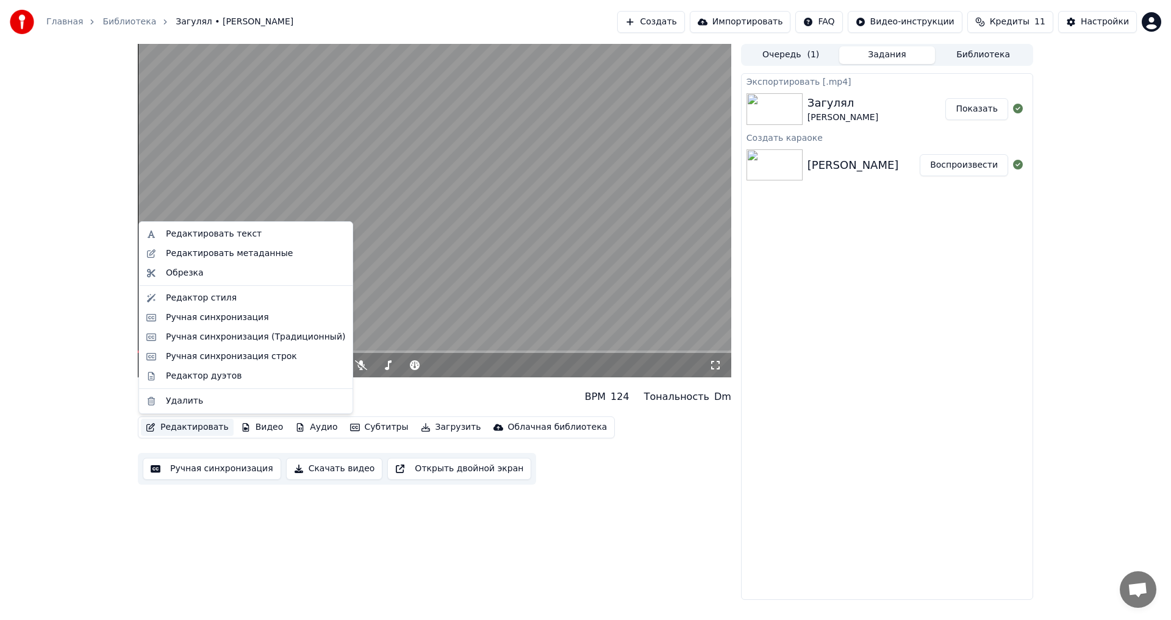
click at [149, 431] on icon "button" at bounding box center [151, 427] width 10 height 9
click at [239, 335] on div "Ручная синхронизация (Традиционный)" at bounding box center [255, 337] width 179 height 12
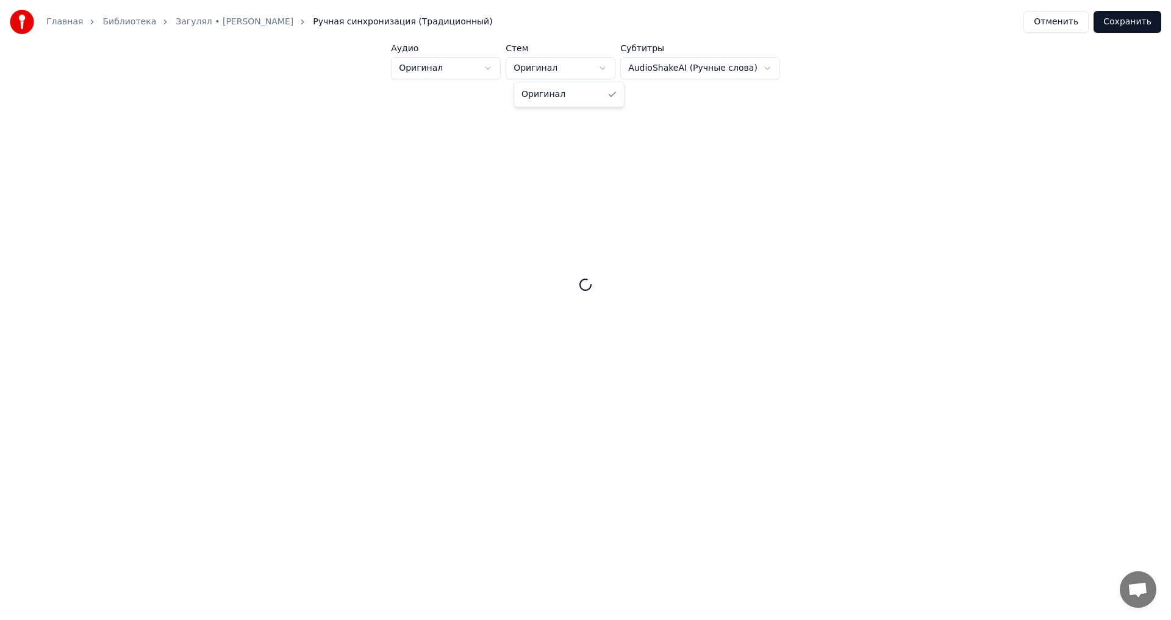
click at [608, 69] on html "Главная Библиотека Загулял • Олег Газманов Ручная синхронизация (Традиционный) …" at bounding box center [585, 245] width 1171 height 490
click at [669, 66] on html "Главная Библиотека Загулял • Олег Газманов Ручная синхронизация (Традиционный) …" at bounding box center [585, 245] width 1171 height 490
click at [470, 71] on html "Главная Библиотека Загулял • Олег Газманов Ручная синхронизация (Традиционный) …" at bounding box center [585, 245] width 1171 height 490
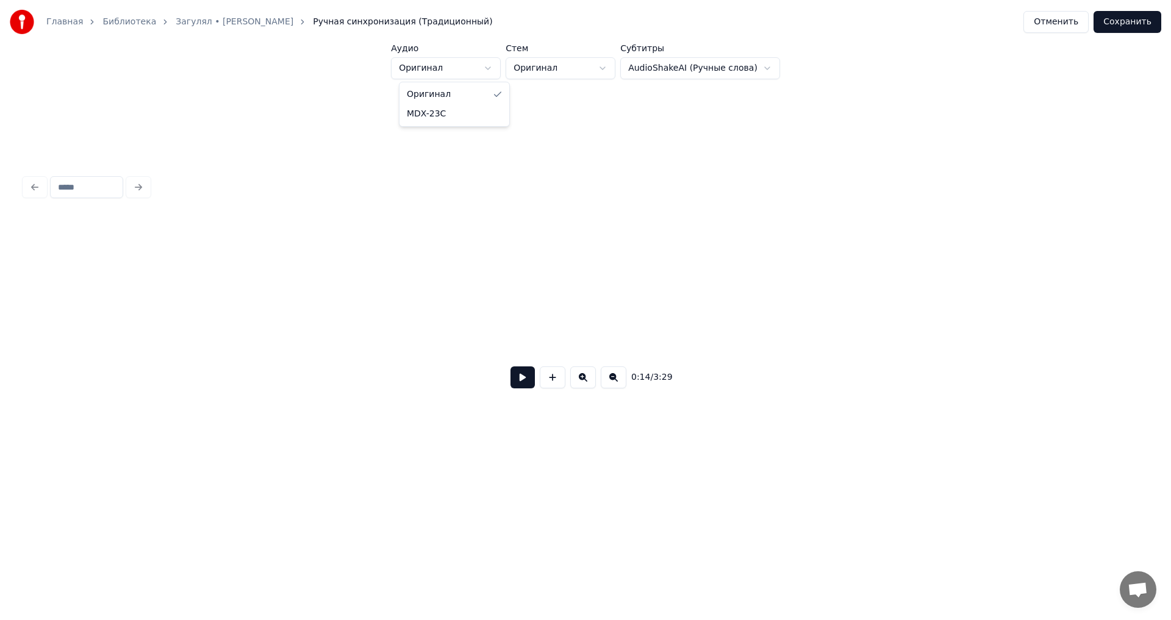
scroll to position [0, 1759]
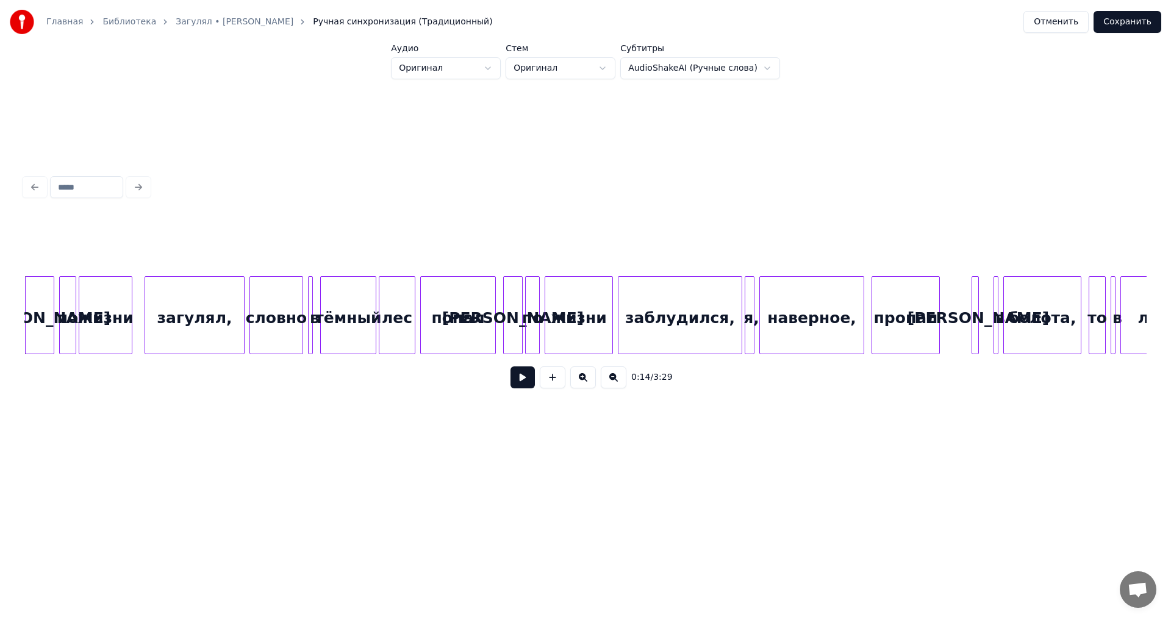
click at [470, 71] on html "Главная Библиотека Загулял • Олег Газманов Ручная синхронизация (Традиционный) …" at bounding box center [585, 245] width 1171 height 490
click at [521, 384] on button at bounding box center [523, 378] width 24 height 22
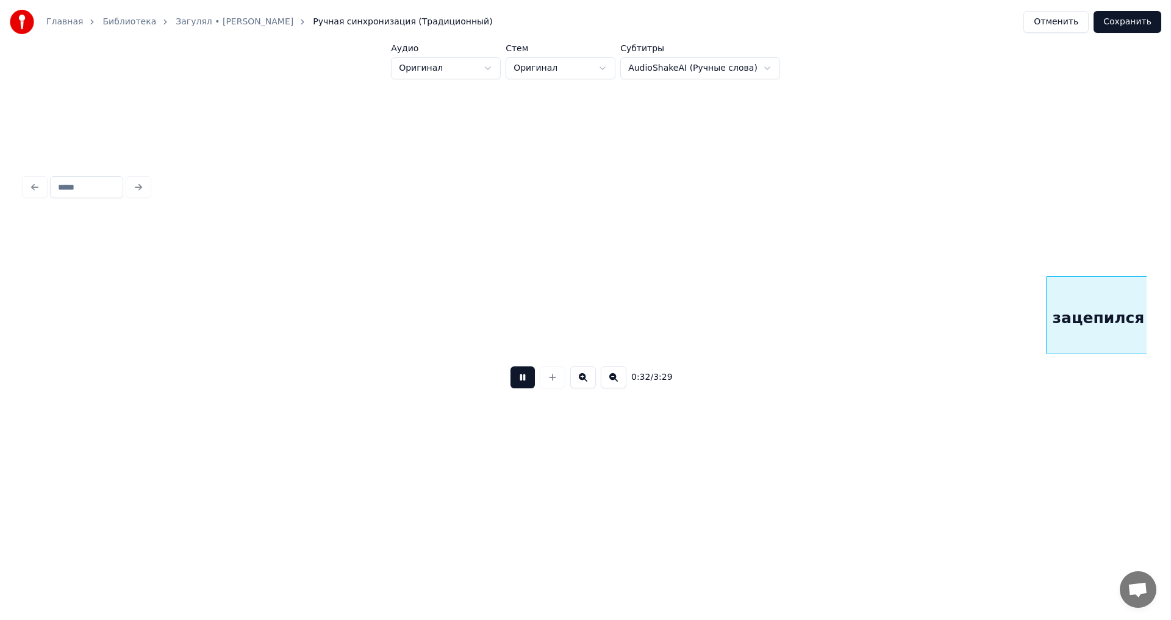
scroll to position [0, 4005]
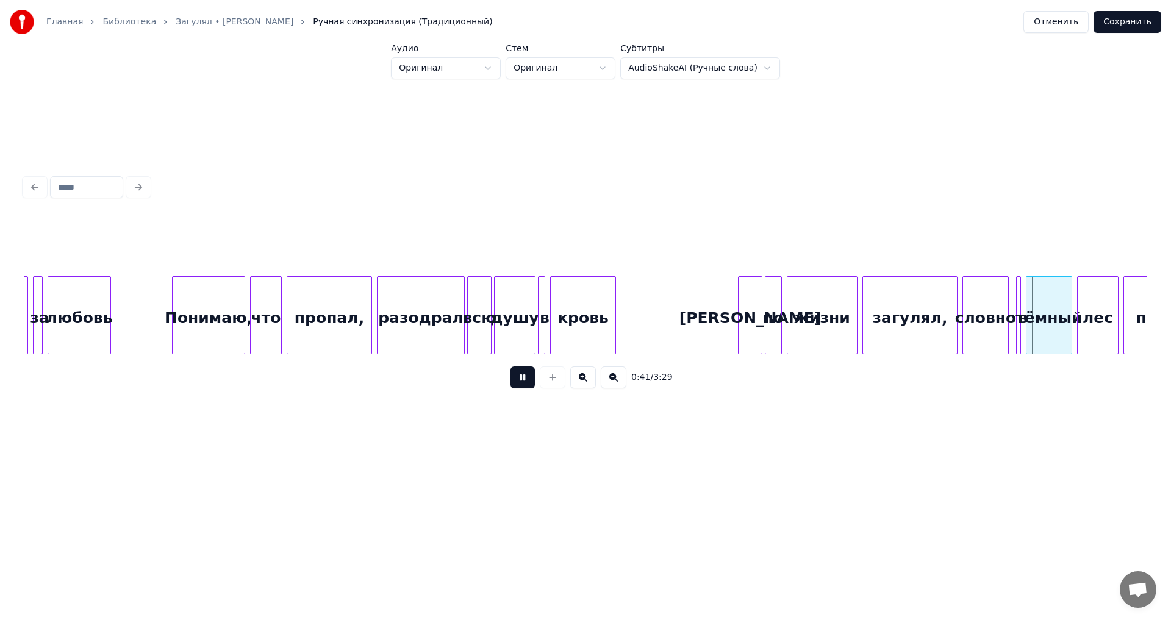
click at [520, 382] on button at bounding box center [523, 378] width 24 height 22
click at [749, 335] on div "Я" at bounding box center [747, 318] width 23 height 83
click at [521, 387] on button at bounding box center [523, 378] width 24 height 22
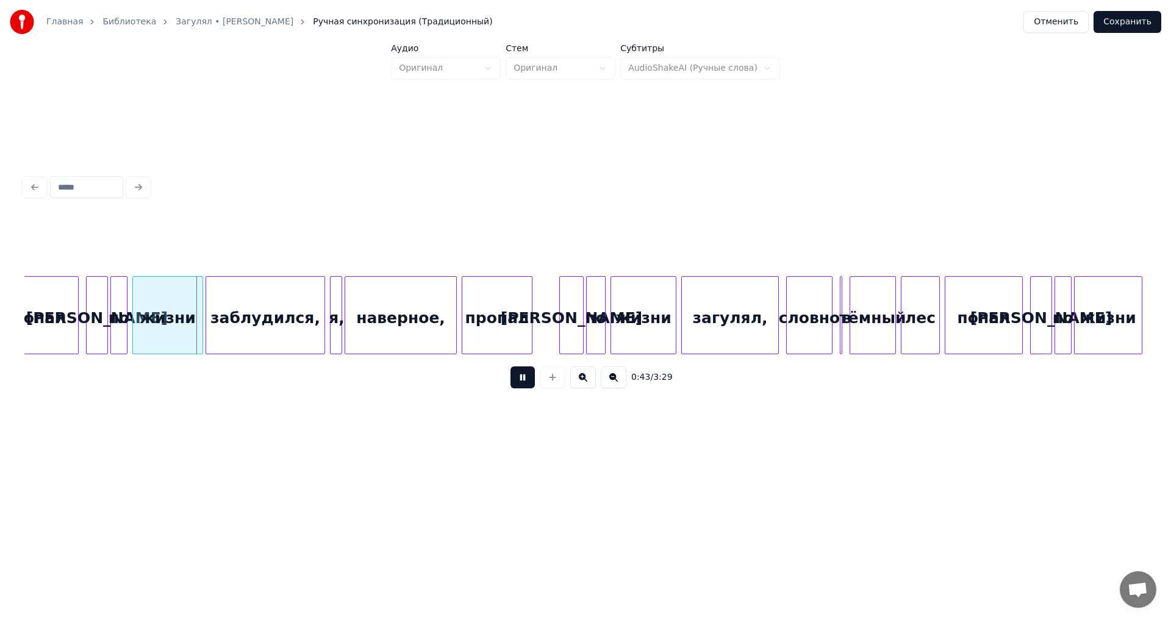
click at [521, 387] on button at bounding box center [523, 378] width 24 height 22
click at [526, 389] on button at bounding box center [523, 378] width 24 height 22
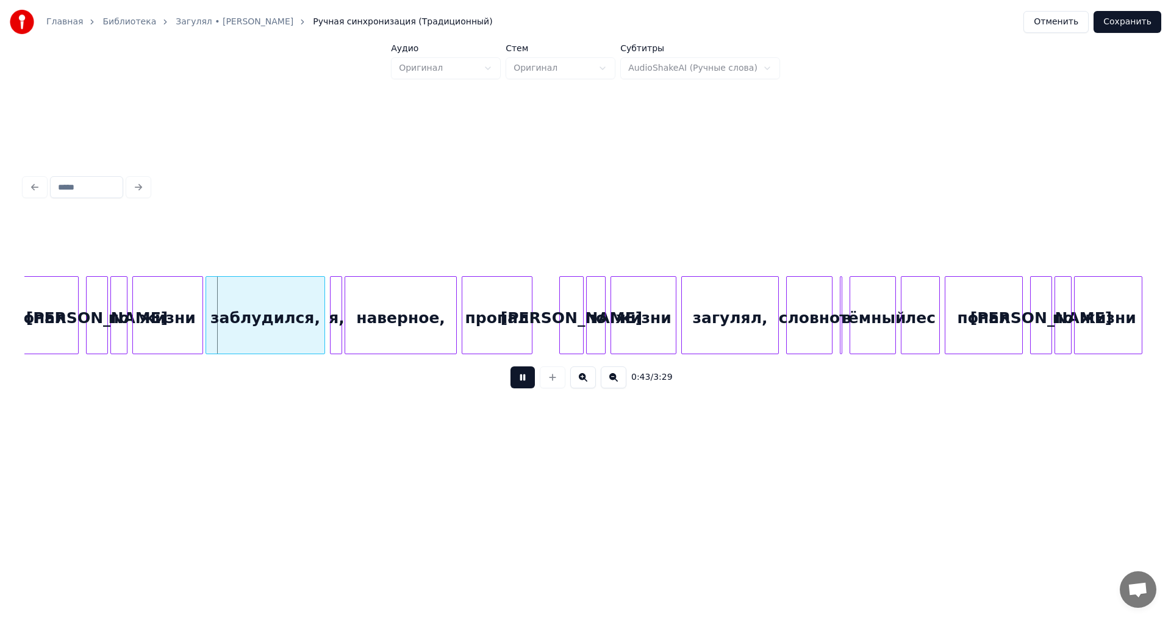
click at [523, 382] on button at bounding box center [523, 378] width 24 height 22
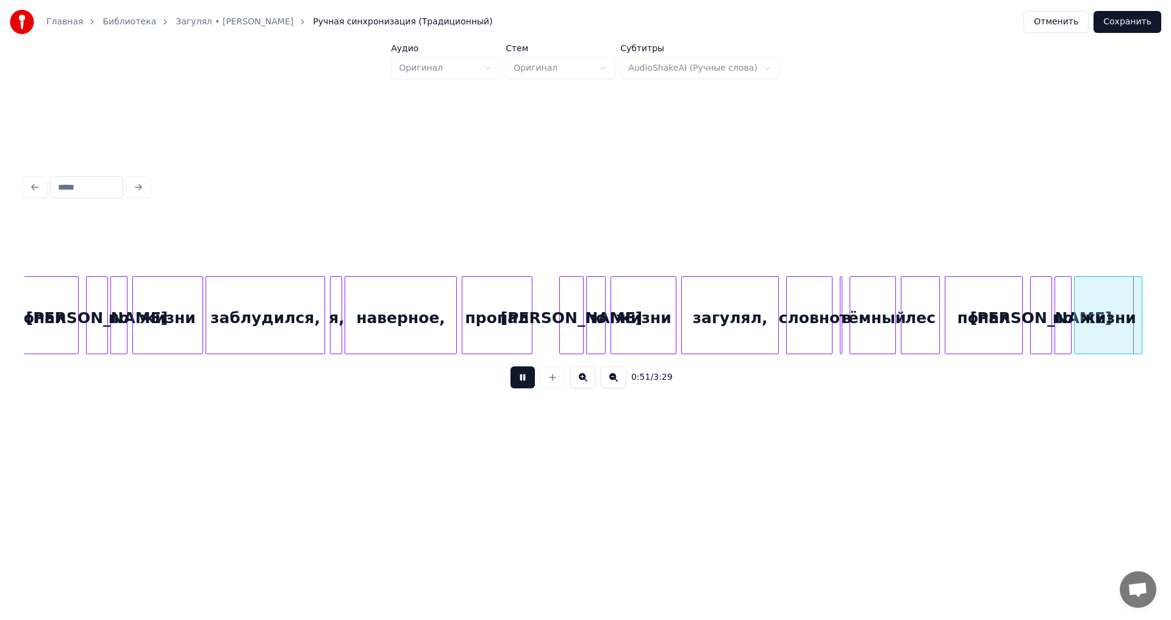
scroll to position [0, 6250]
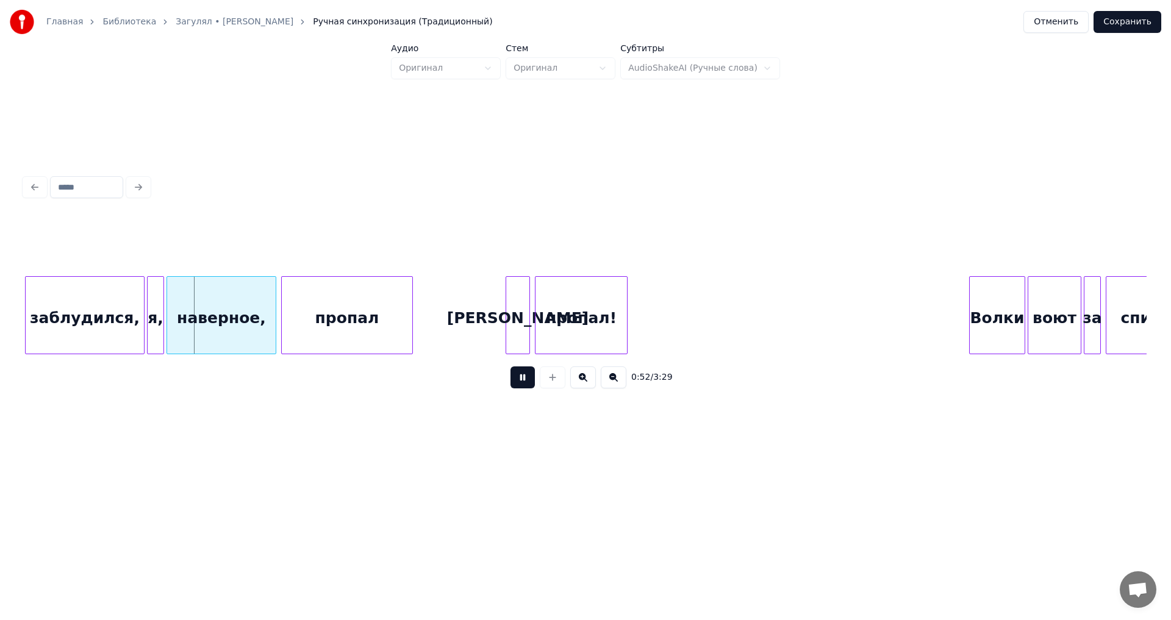
click at [1061, 22] on button "Отменить" at bounding box center [1056, 22] width 65 height 22
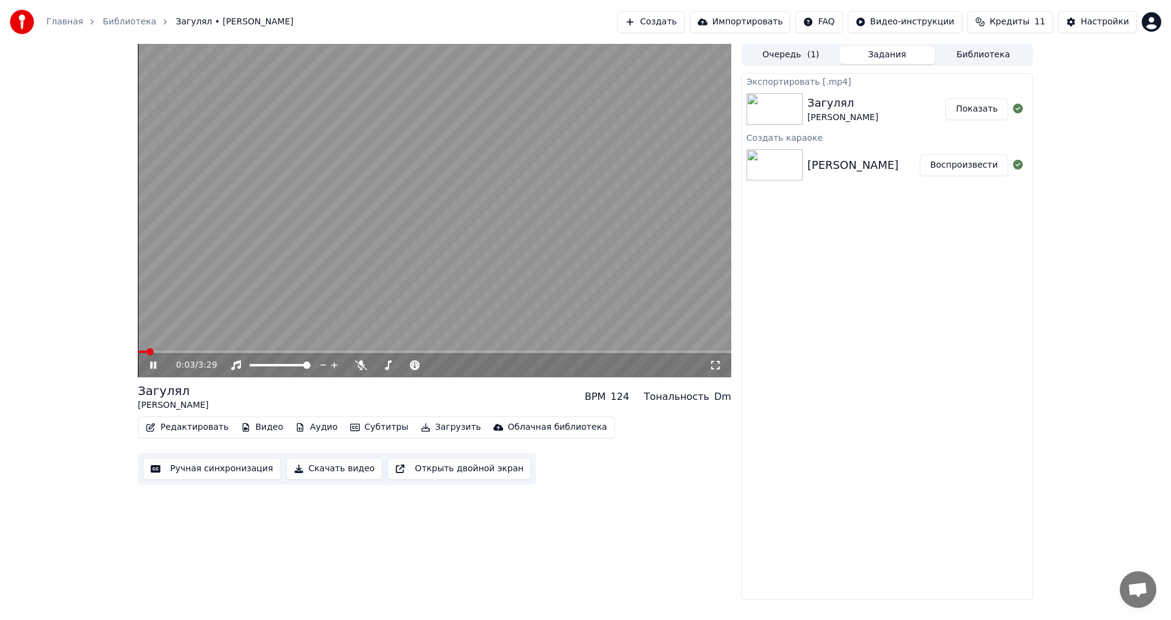
click at [659, 23] on button "Создать" at bounding box center [650, 22] width 67 height 22
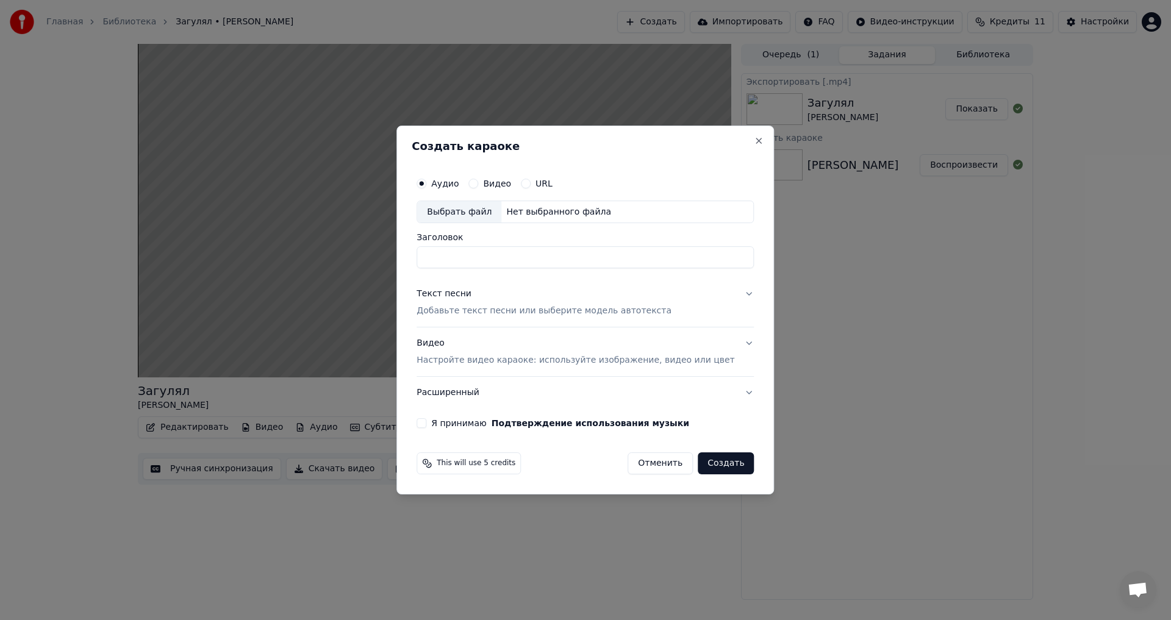
click at [477, 212] on div "Выбрать файл" at bounding box center [459, 212] width 84 height 22
type input "**********"
click at [471, 311] on p "Добавьте текст песни или выберите модель автотекста" at bounding box center [544, 312] width 255 height 12
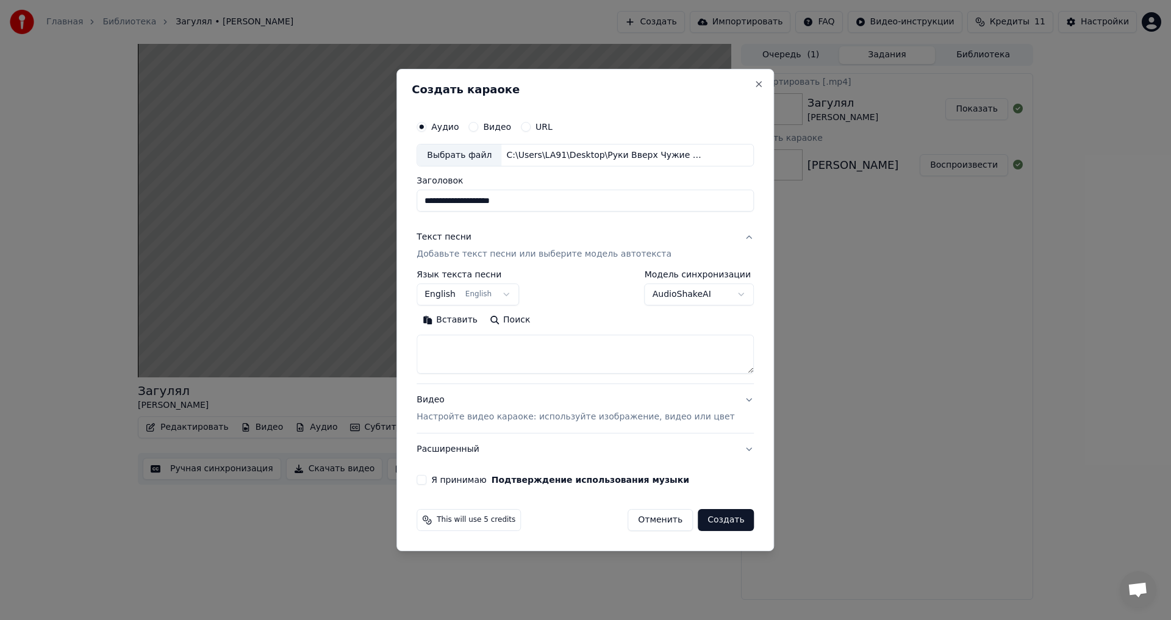
click at [519, 289] on button "English English" at bounding box center [468, 295] width 102 height 22
select select "**"
click at [514, 318] on button "Поиск" at bounding box center [510, 321] width 52 height 20
type textarea "**********"
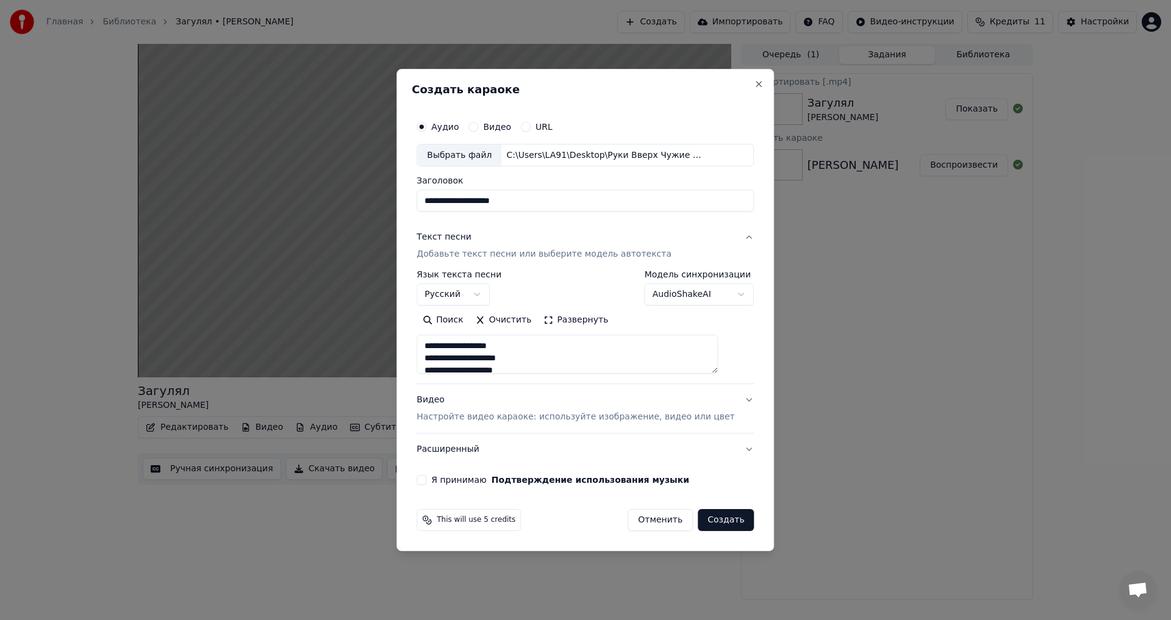
click at [527, 412] on p "Настройте видео караоке: используйте изображение, видео или цвет" at bounding box center [576, 417] width 318 height 12
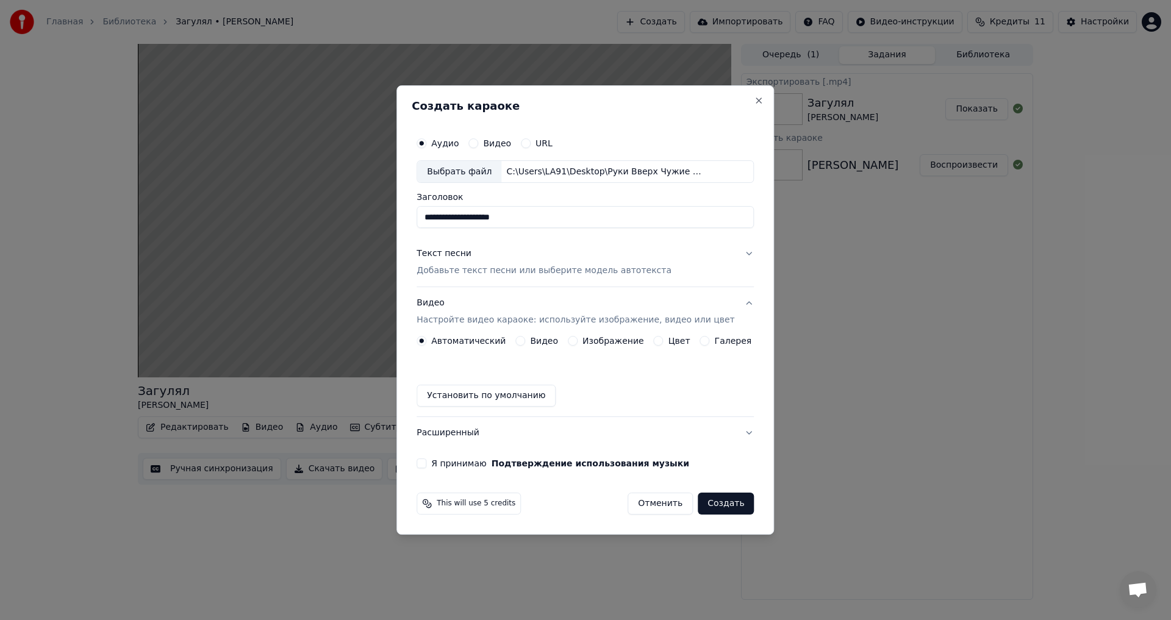
drag, startPoint x: 580, startPoint y: 333, endPoint x: 578, endPoint y: 342, distance: 8.7
click at [580, 335] on button "Видео Настройте видео караоке: используйте изображение, видео или цвет" at bounding box center [585, 312] width 337 height 49
click at [578, 327] on div "Видео Настройте видео караоке: используйте изображение, видео или цвет" at bounding box center [576, 312] width 318 height 29
click at [578, 342] on button "Изображение" at bounding box center [573, 341] width 10 height 10
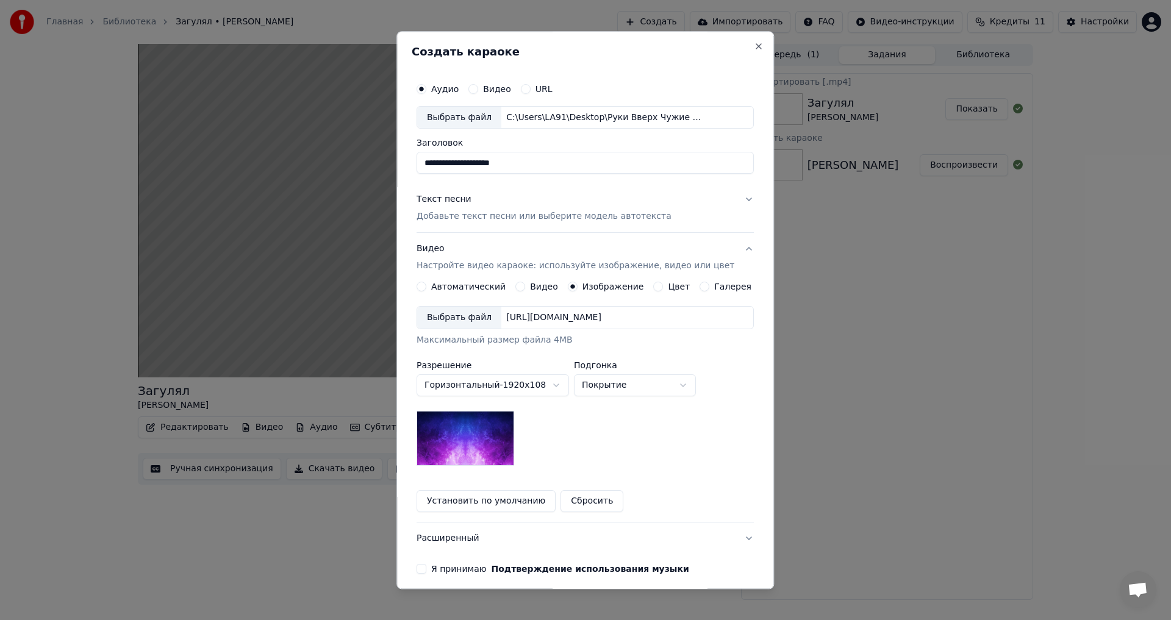
click at [483, 310] on div "Выбрать файл" at bounding box center [459, 318] width 84 height 22
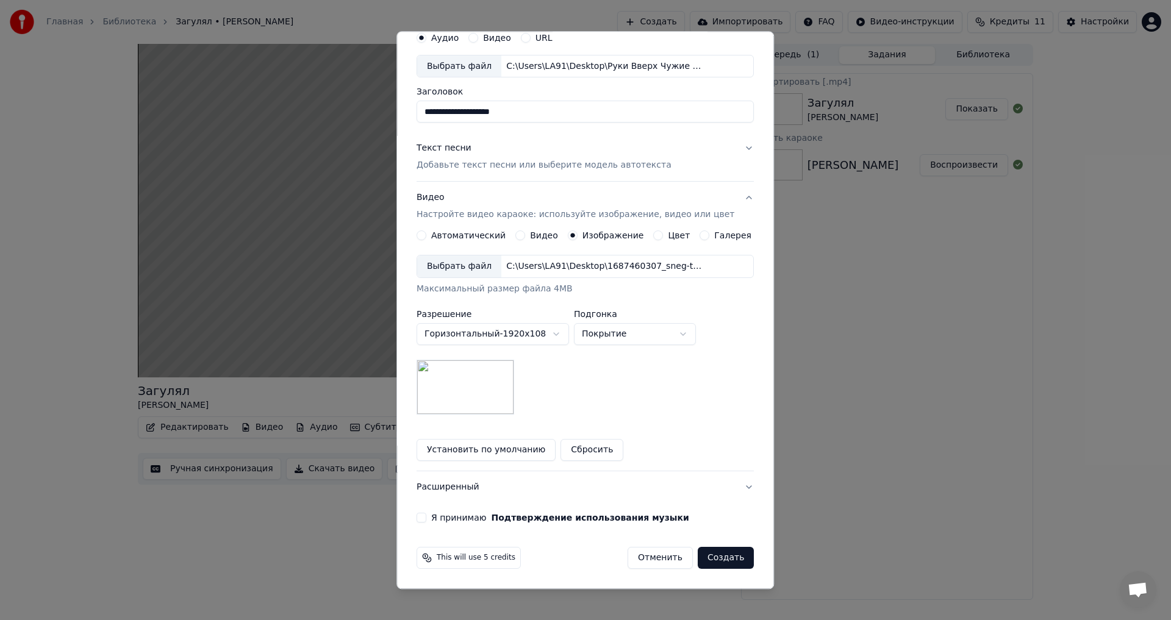
click at [426, 518] on button "Я принимаю Подтверждение использования музыки" at bounding box center [422, 519] width 10 height 10
click at [443, 492] on button "Расширенный" at bounding box center [585, 488] width 337 height 32
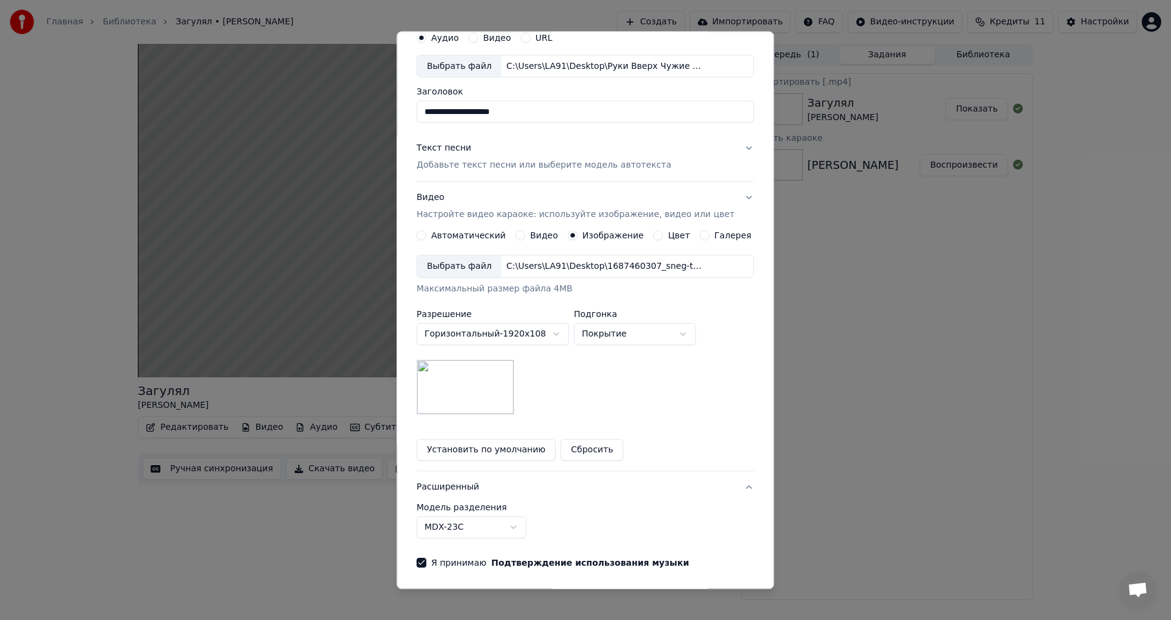
scroll to position [0, 0]
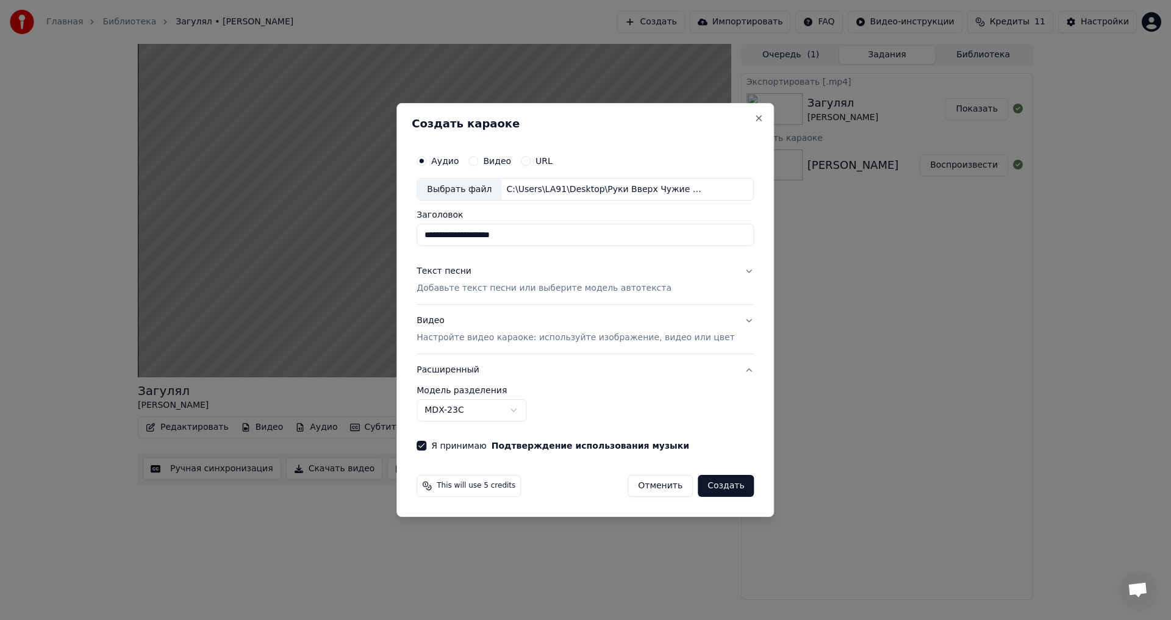
click at [477, 407] on body "**********" at bounding box center [585, 310] width 1171 height 620
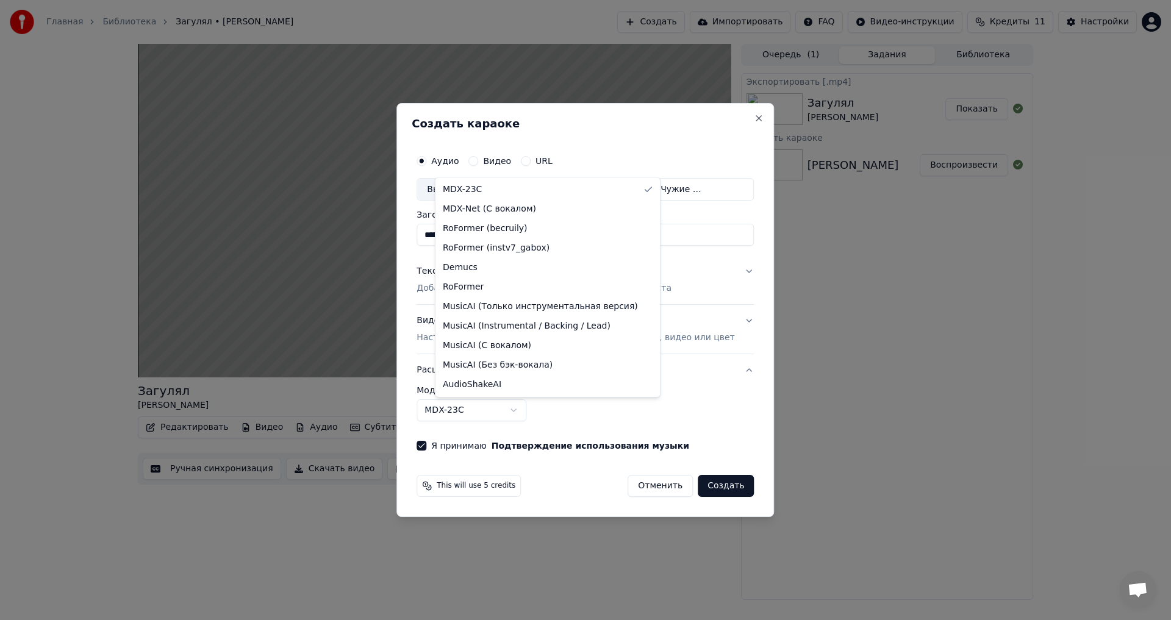
click at [477, 407] on body "**********" at bounding box center [585, 310] width 1171 height 620
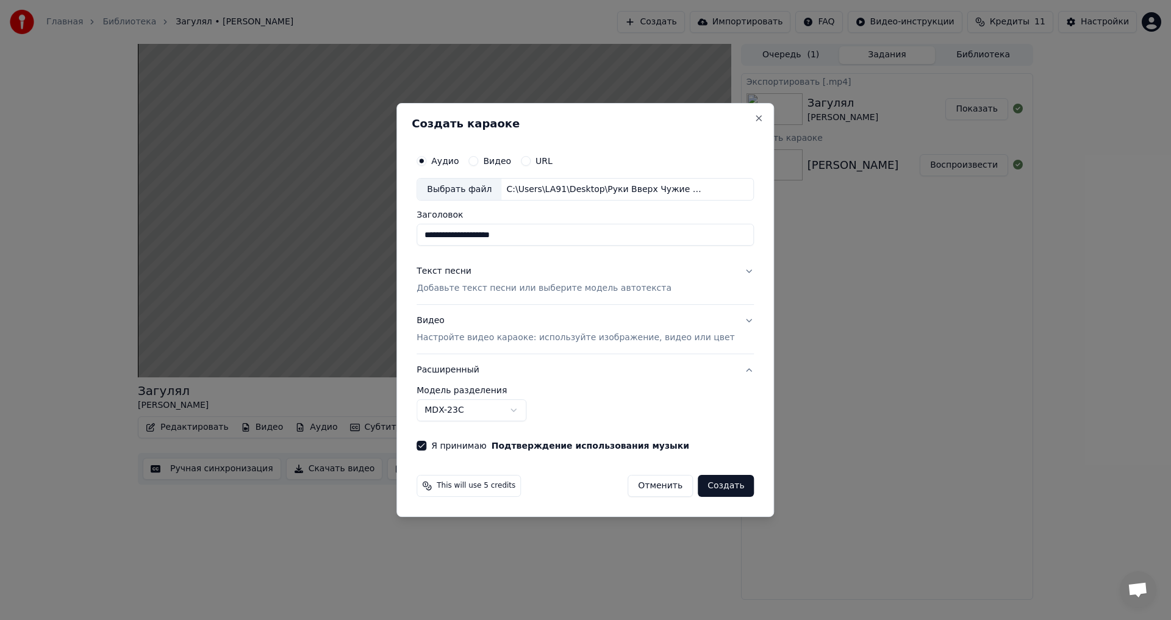
click at [704, 484] on button "Создать" at bounding box center [726, 486] width 56 height 22
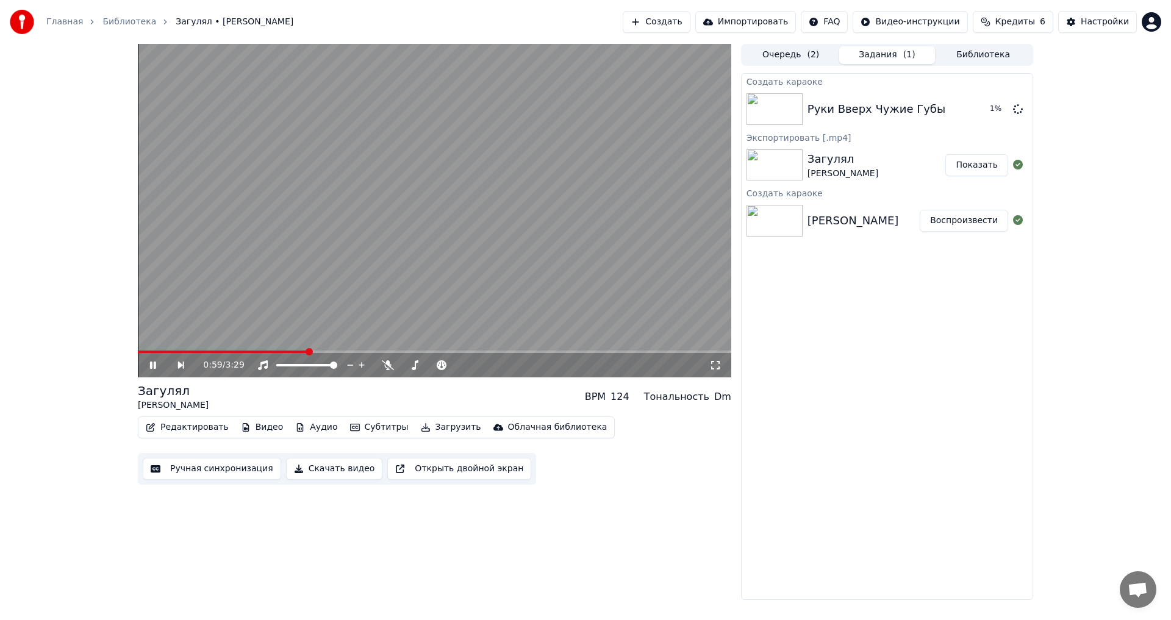
click at [148, 365] on icon at bounding box center [162, 366] width 28 height 10
click at [945, 113] on button "Воспроизвести" at bounding box center [964, 109] width 88 height 22
click at [152, 367] on icon at bounding box center [153, 365] width 6 height 7
click at [310, 468] on button "Скачать видео" at bounding box center [334, 469] width 97 height 22
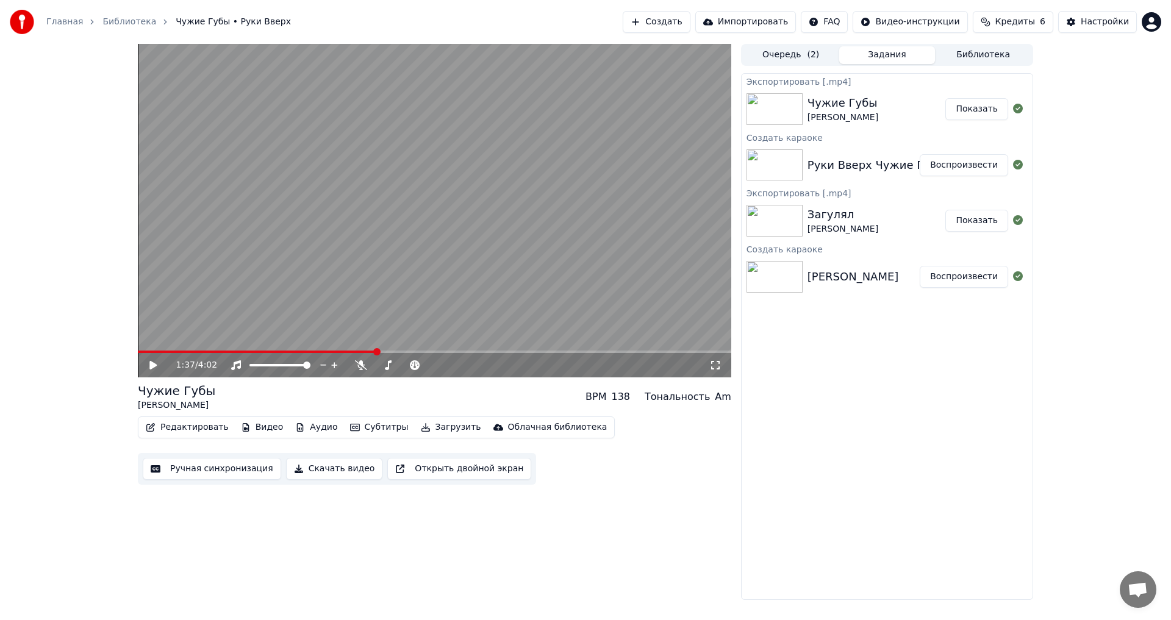
click at [992, 106] on button "Показать" at bounding box center [976, 109] width 63 height 22
